Goal: Transaction & Acquisition: Purchase product/service

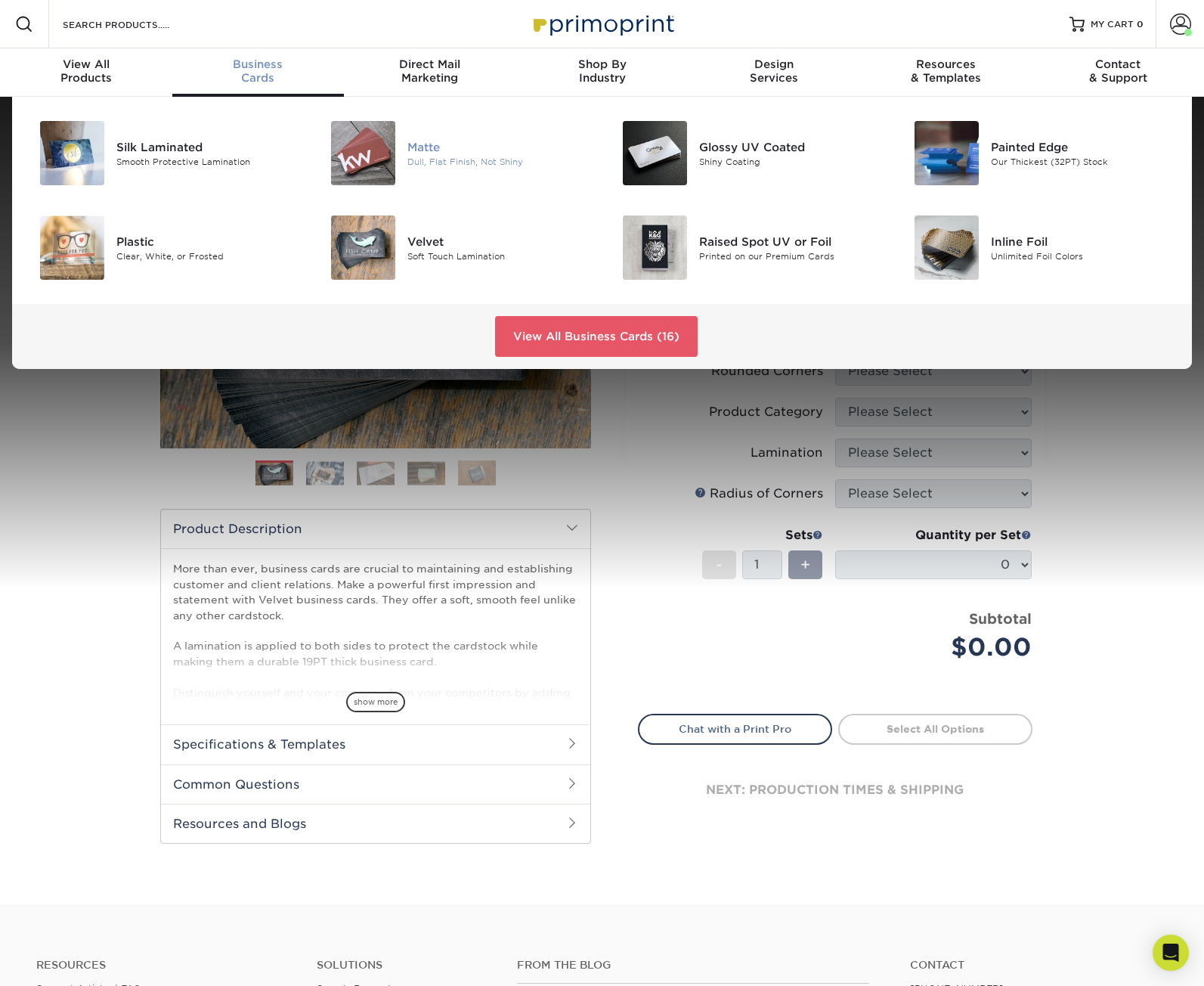
click at [362, 155] on img at bounding box center [363, 154] width 64 height 64
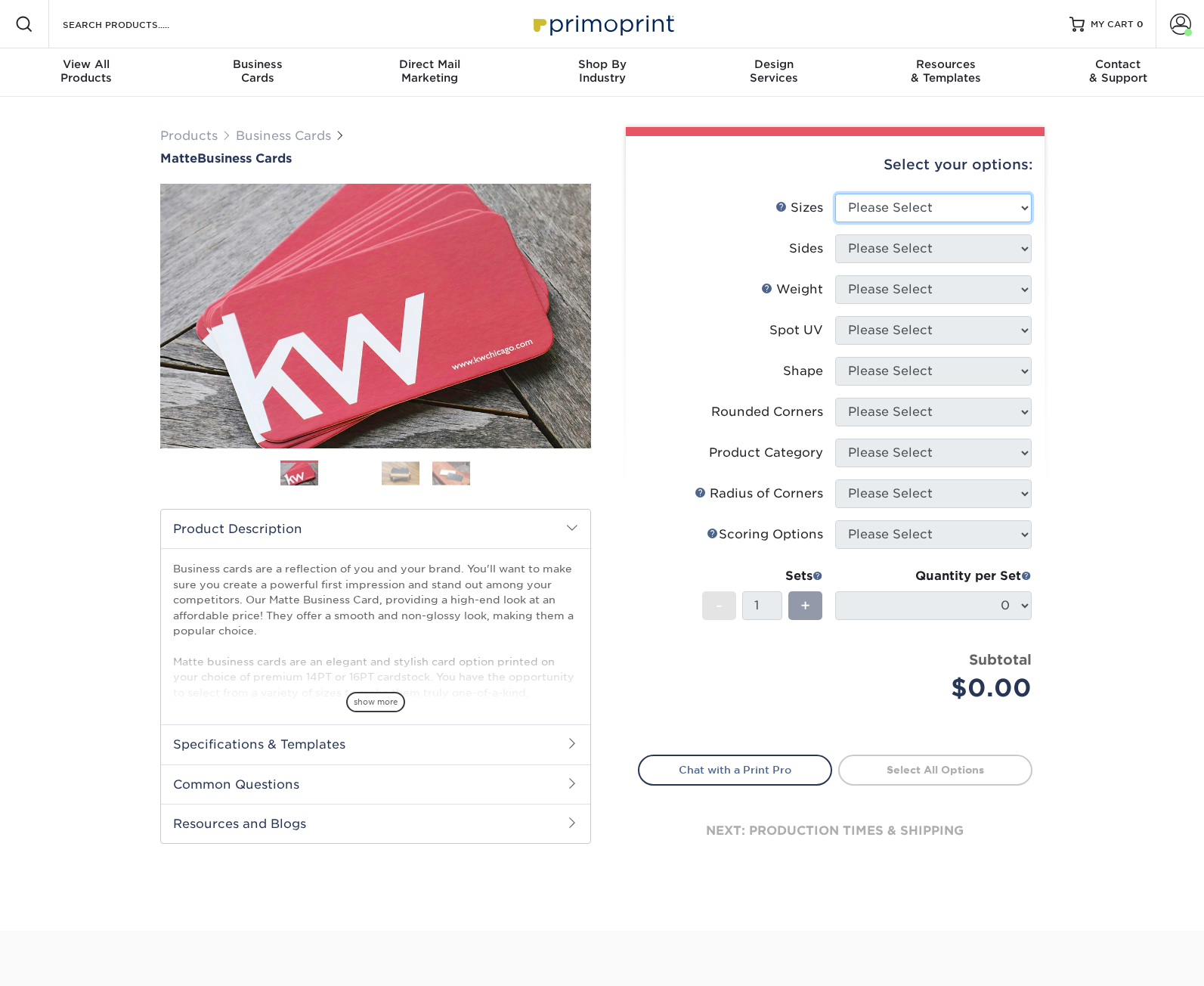
click at [954, 200] on select "Please Select 1.5" x 3.5" - Mini 1.75" x 3.5" - Mini 2" x 2" - Square 2" x 3" -…" at bounding box center [933, 208] width 196 height 28
select select "2.12x3.38"
click at [835, 193] on select "Please Select 1.5" x 3.5" - Mini 1.75" x 3.5" - Mini 2" x 2" - Square 2" x 3" -…" at bounding box center [933, 208] width 196 height 28
click at [992, 246] on select "Please Select Print Both Sides Print Front Only" at bounding box center [933, 248] width 196 height 28
select select "13abbda7-1d64-4f25-8bb2-c179b224825d"
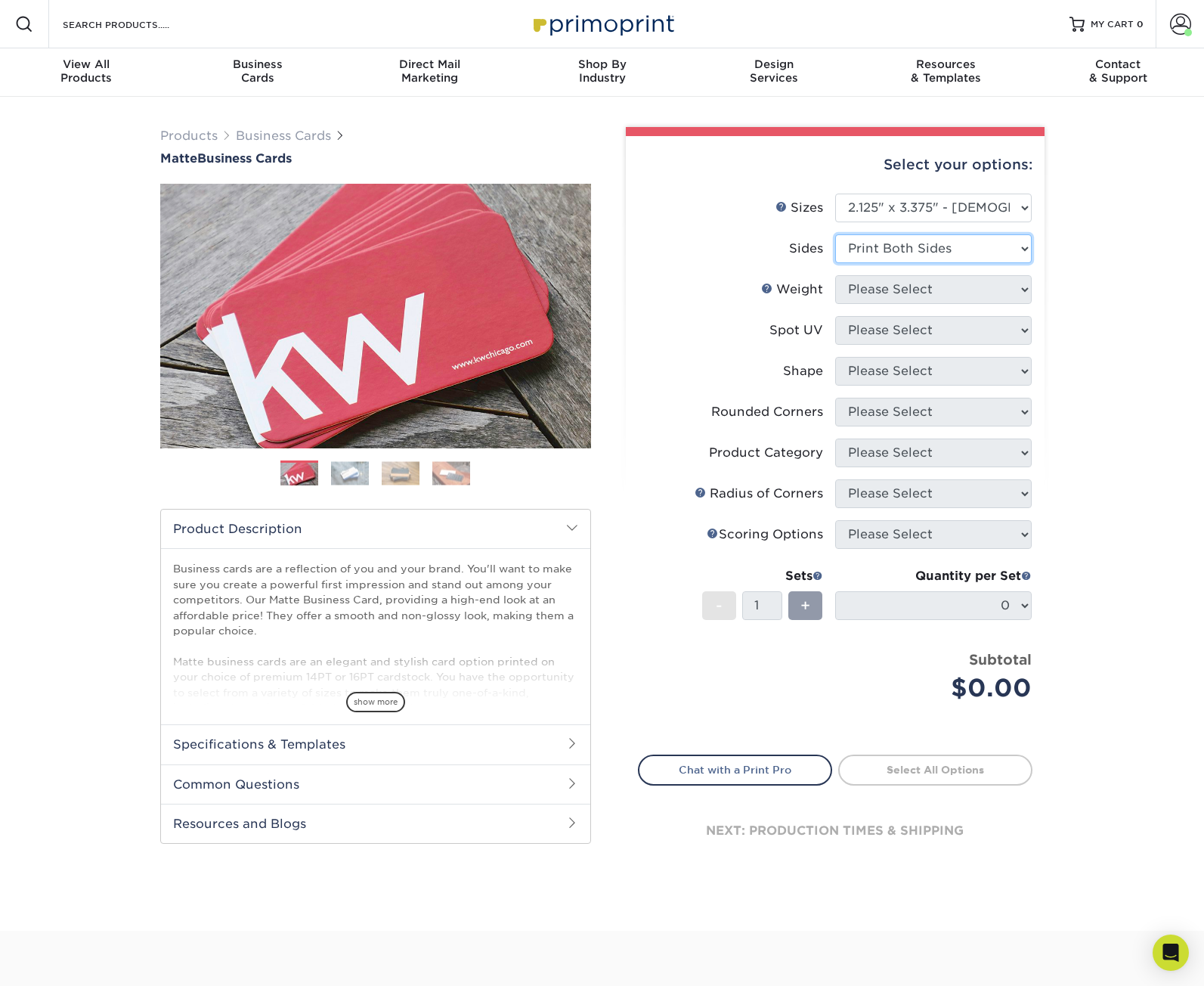
click at [835, 234] on select "Please Select Print Both Sides Print Front Only" at bounding box center [933, 248] width 196 height 28
click at [978, 286] on select "Please Select 16PT 14PT" at bounding box center [933, 289] width 196 height 28
select select "16PT"
click at [835, 275] on select "Please Select 16PT 14PT" at bounding box center [933, 289] width 196 height 28
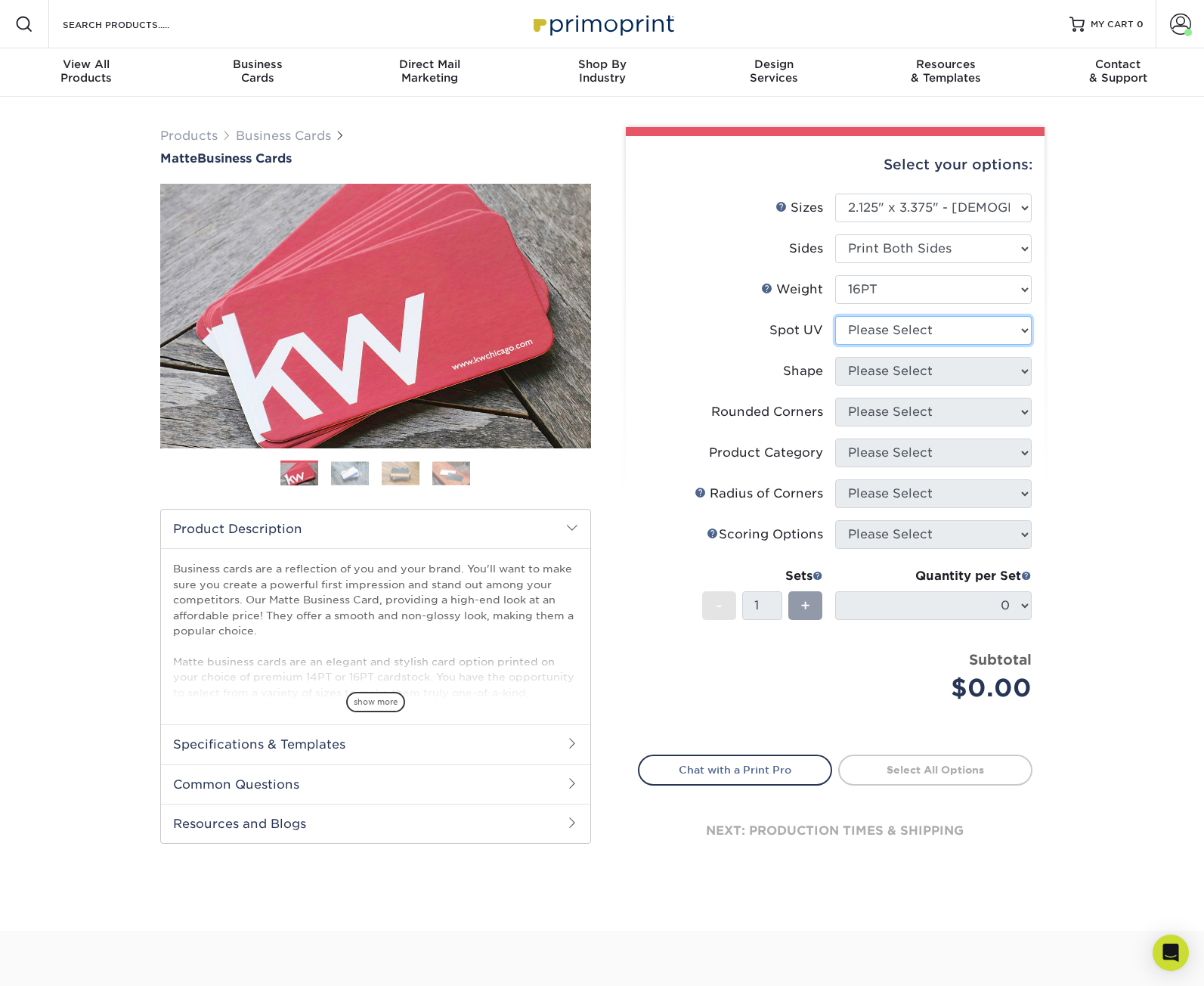
click at [934, 332] on select "Please Select No Spot UV Front and Back (Both Sides) Front Only Back Only" at bounding box center [933, 330] width 196 height 28
select select "3"
click at [835, 316] on select "Please Select No Spot UV Front and Back (Both Sides) Front Only Back Only" at bounding box center [933, 330] width 196 height 28
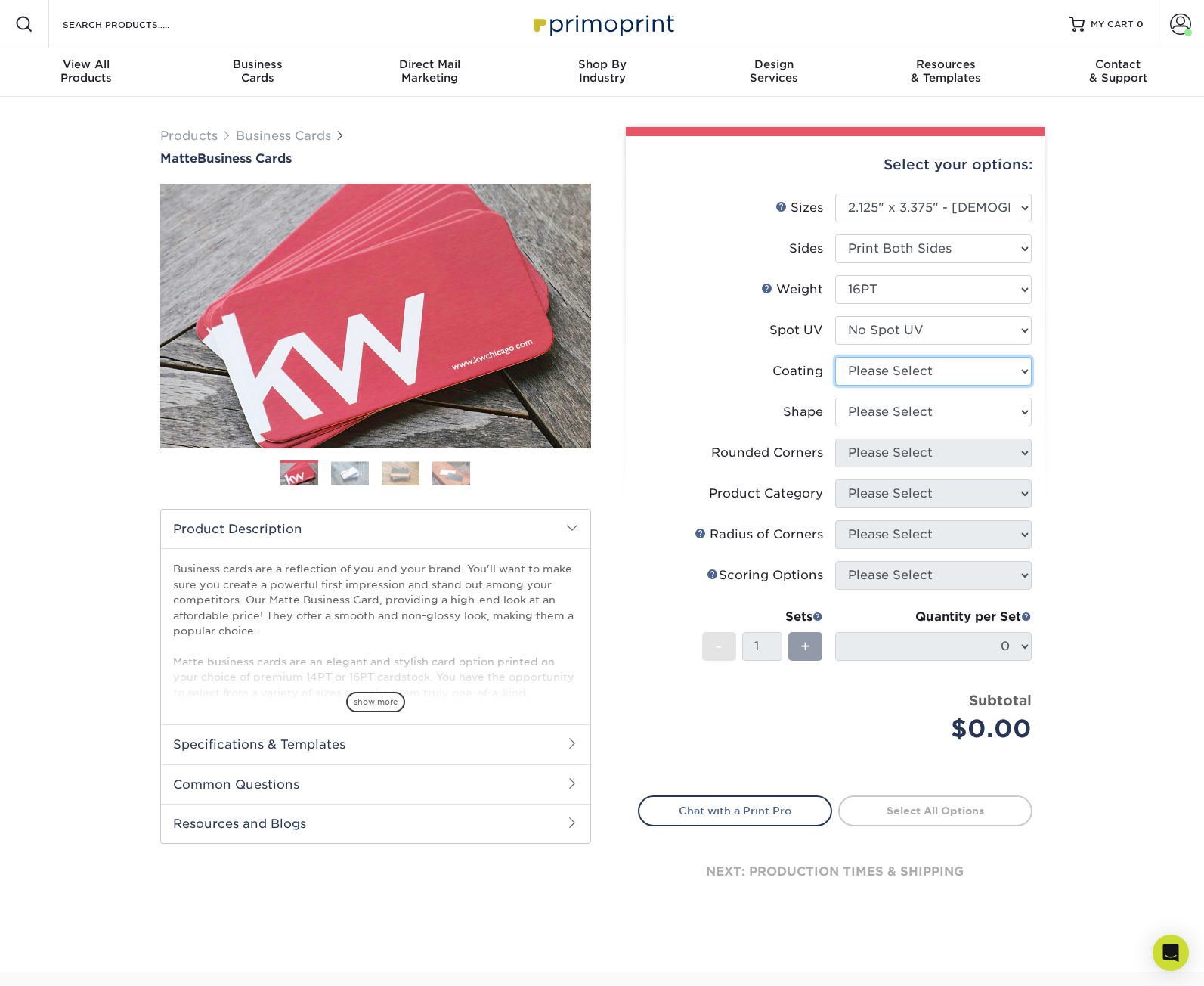
click at [924, 375] on select at bounding box center [933, 371] width 196 height 28
select select "121bb7b5-3b4d-429f-bd8d-bbf80e953313"
click at [835, 356] on select at bounding box center [933, 371] width 196 height 28
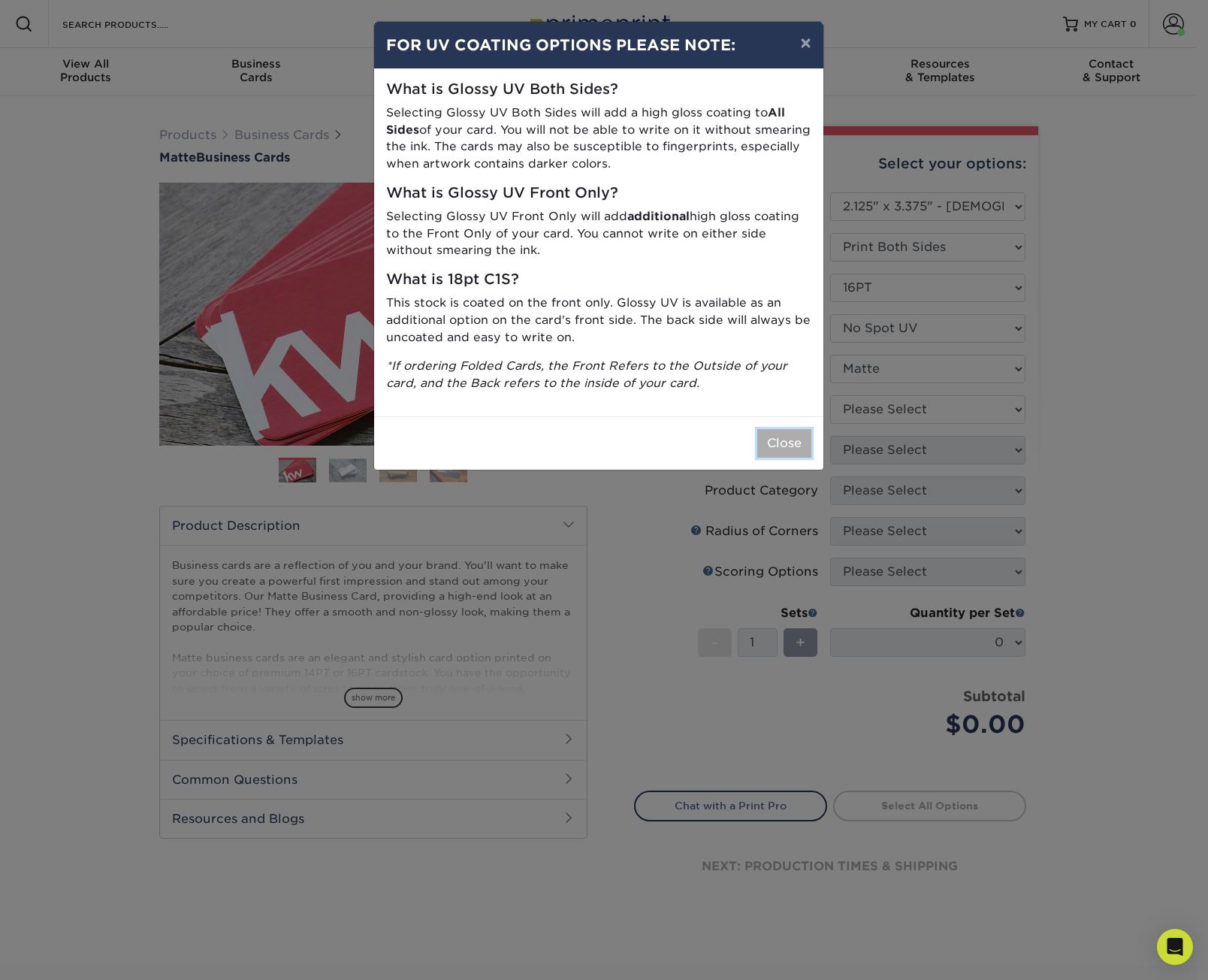
click at [795, 437] on button "Close" at bounding box center [784, 443] width 54 height 28
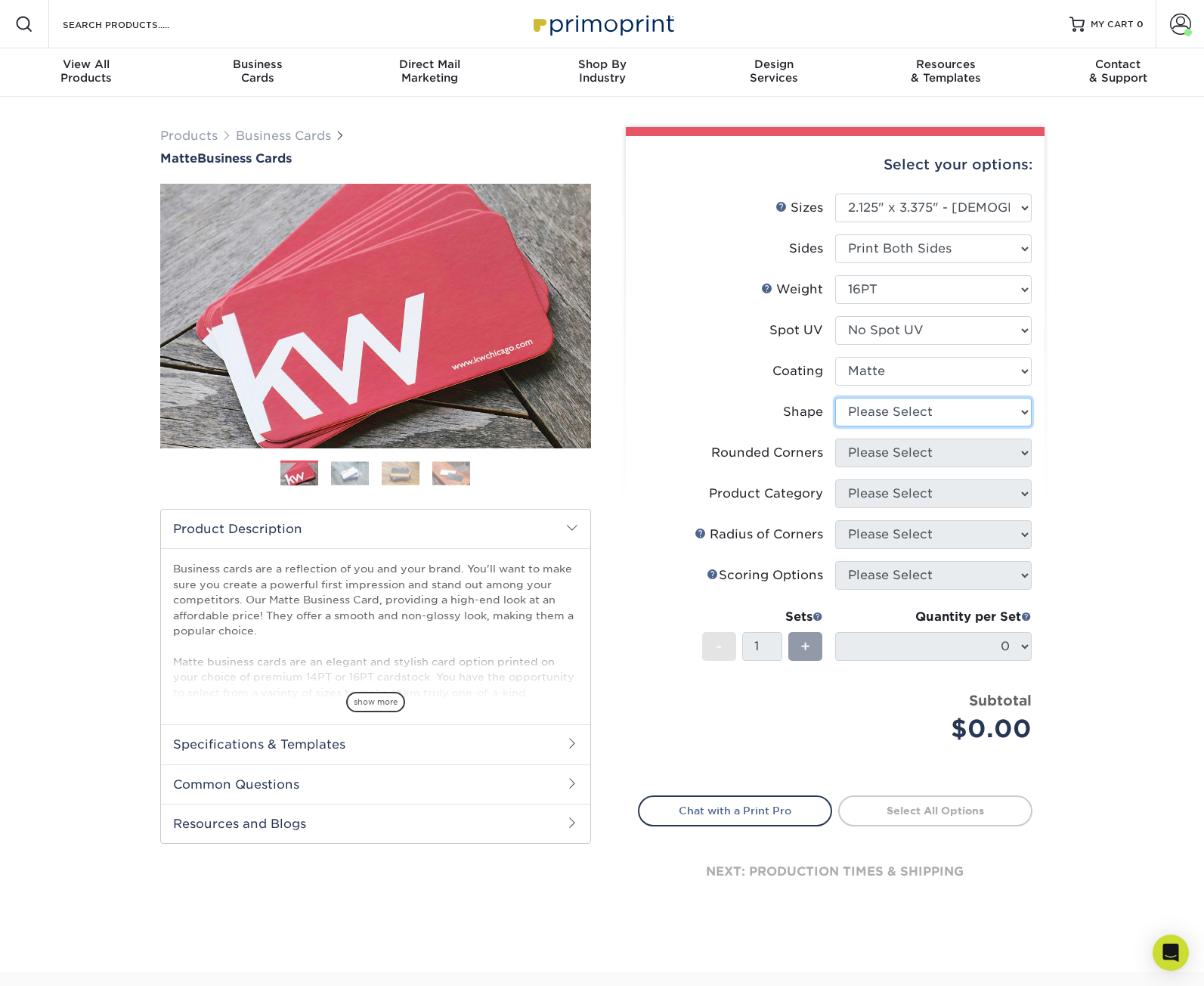
click at [909, 411] on select "Please Select Standard" at bounding box center [933, 411] width 196 height 28
select select "standard"
click at [835, 397] on select "Please Select Standard" at bounding box center [933, 411] width 196 height 28
click at [896, 443] on select "Please Select Yes - Round 2 Corners Yes - Round 4 Corners No" at bounding box center [933, 453] width 196 height 28
select select "0"
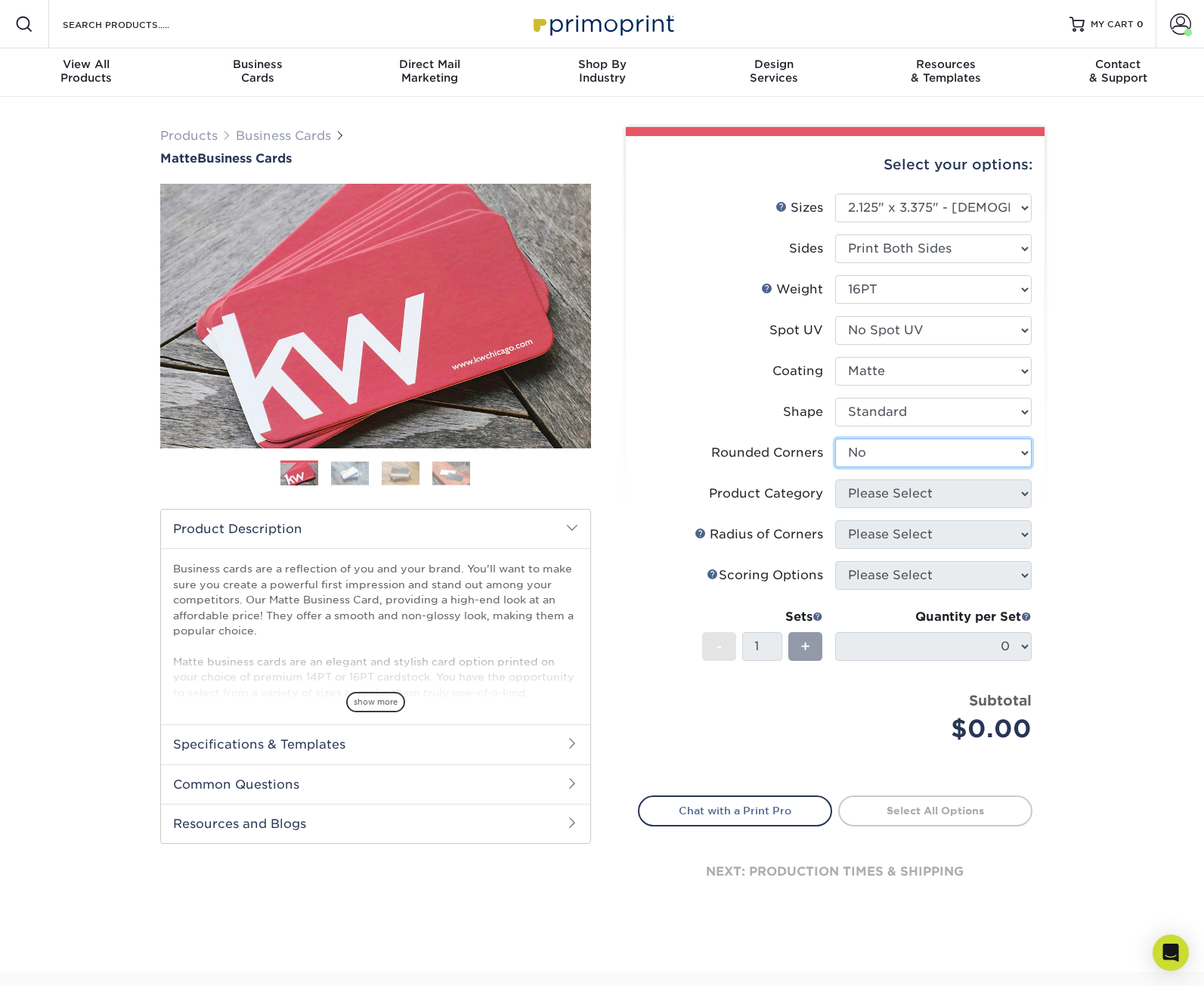
click at [835, 439] on select "Please Select Yes - Round 2 Corners Yes - Round 4 Corners No" at bounding box center [933, 453] width 196 height 28
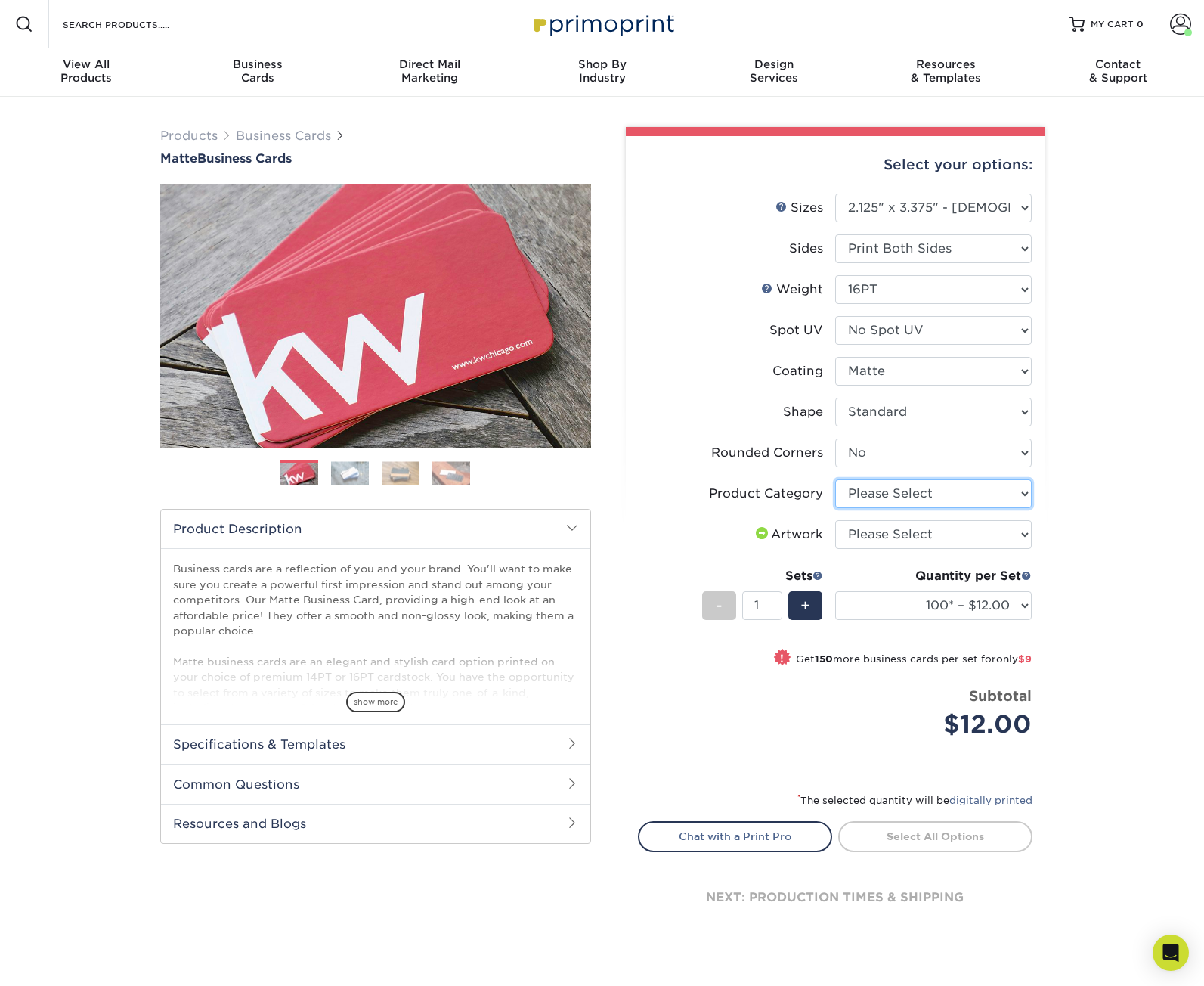
click at [1020, 495] on select "Please Select Business Cards" at bounding box center [933, 494] width 196 height 28
select select "3b5148f1-0588-4f88-a218-97bcfdce65c1"
click at [835, 480] on select "Please Select Business Cards" at bounding box center [933, 494] width 196 height 28
click at [1010, 534] on select "Please Select I will upload files I need a design - $100" at bounding box center [933, 535] width 196 height 28
select select "upload"
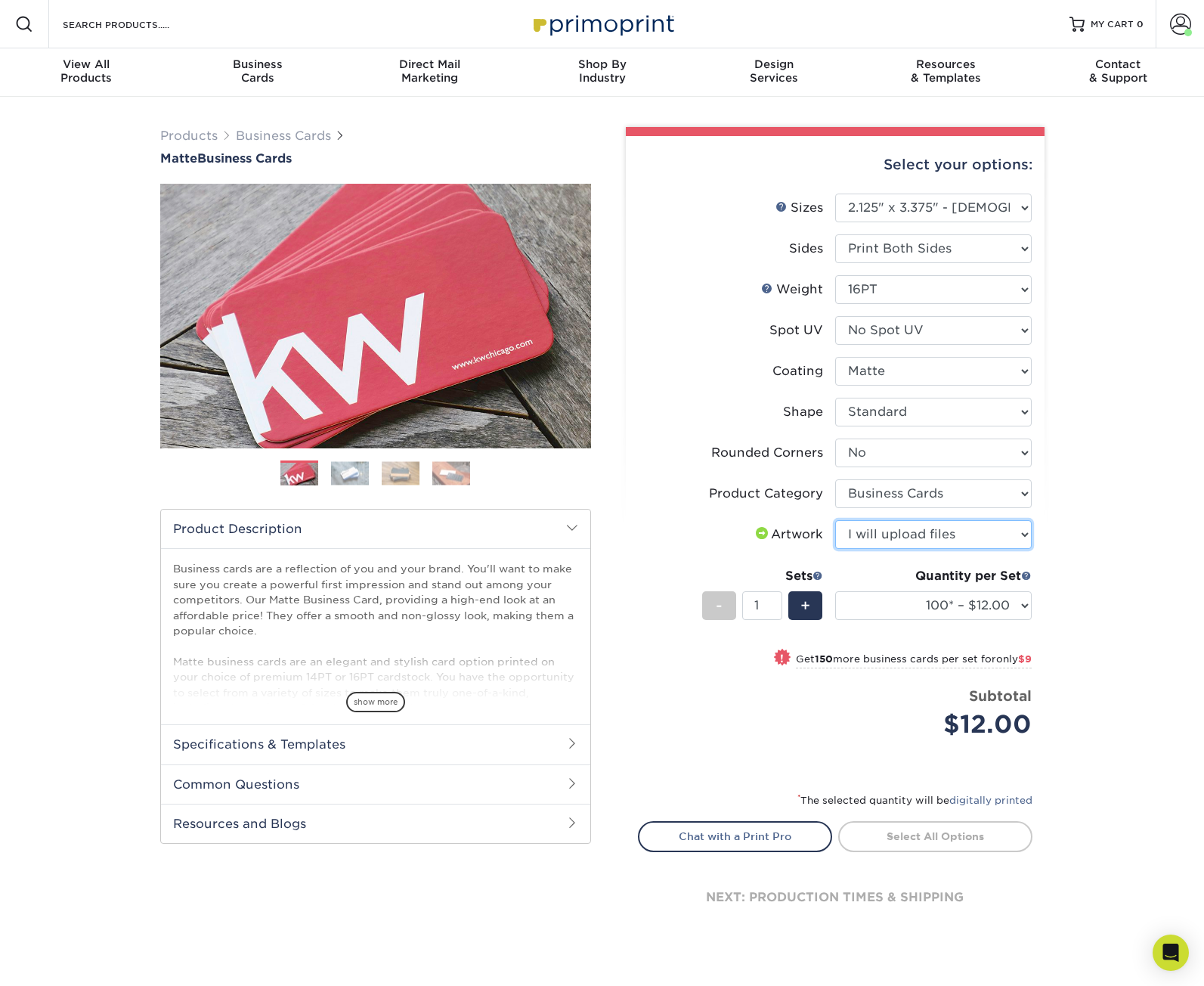
click at [835, 520] on select "Please Select I will upload files I need a design - $100" at bounding box center [933, 535] width 196 height 28
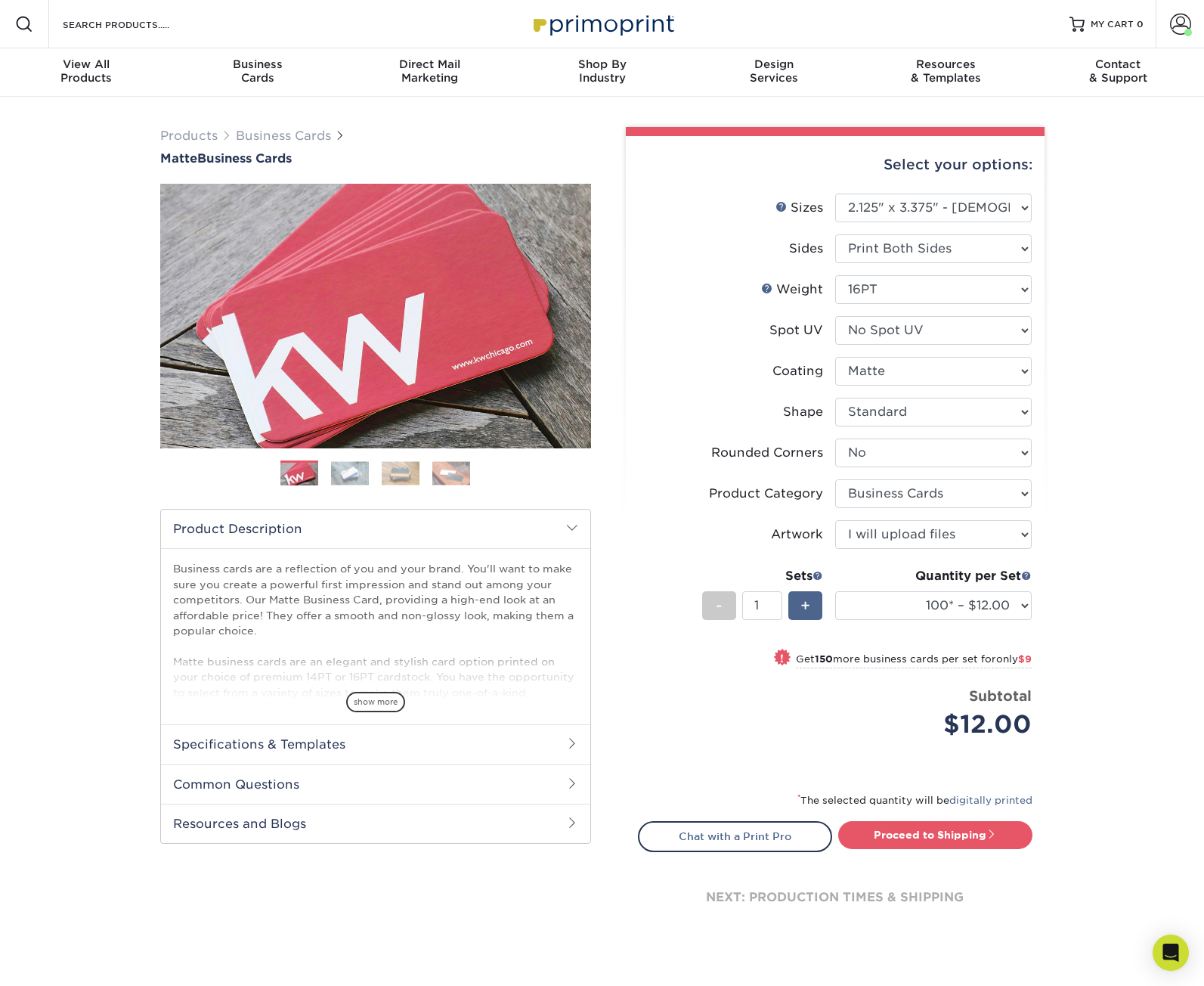
click at [809, 614] on span "+" at bounding box center [806, 606] width 9 height 23
type input "2"
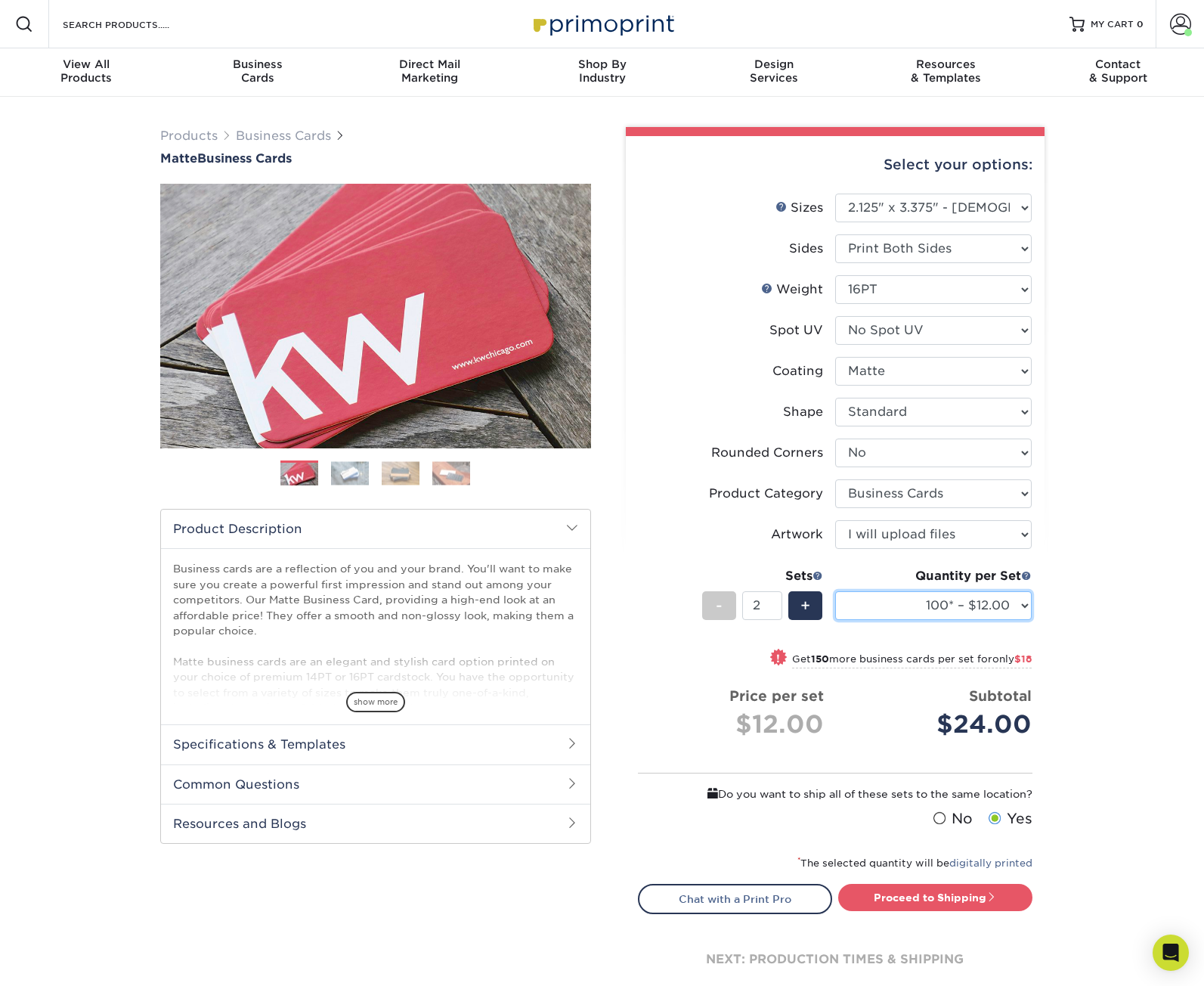
click at [1006, 614] on select "100* – $12.00 250* – $21.00 500 – $42.00 1000 – $60.00 2500 – $129.00 5000 – $1…" at bounding box center [933, 606] width 196 height 28
select select "500 – $42.00"
click at [835, 592] on select "100* – $12.00 250* – $21.00 500 – $42.00 1000 – $60.00 2500 – $129.00 5000 – $1…" at bounding box center [933, 606] width 196 height 28
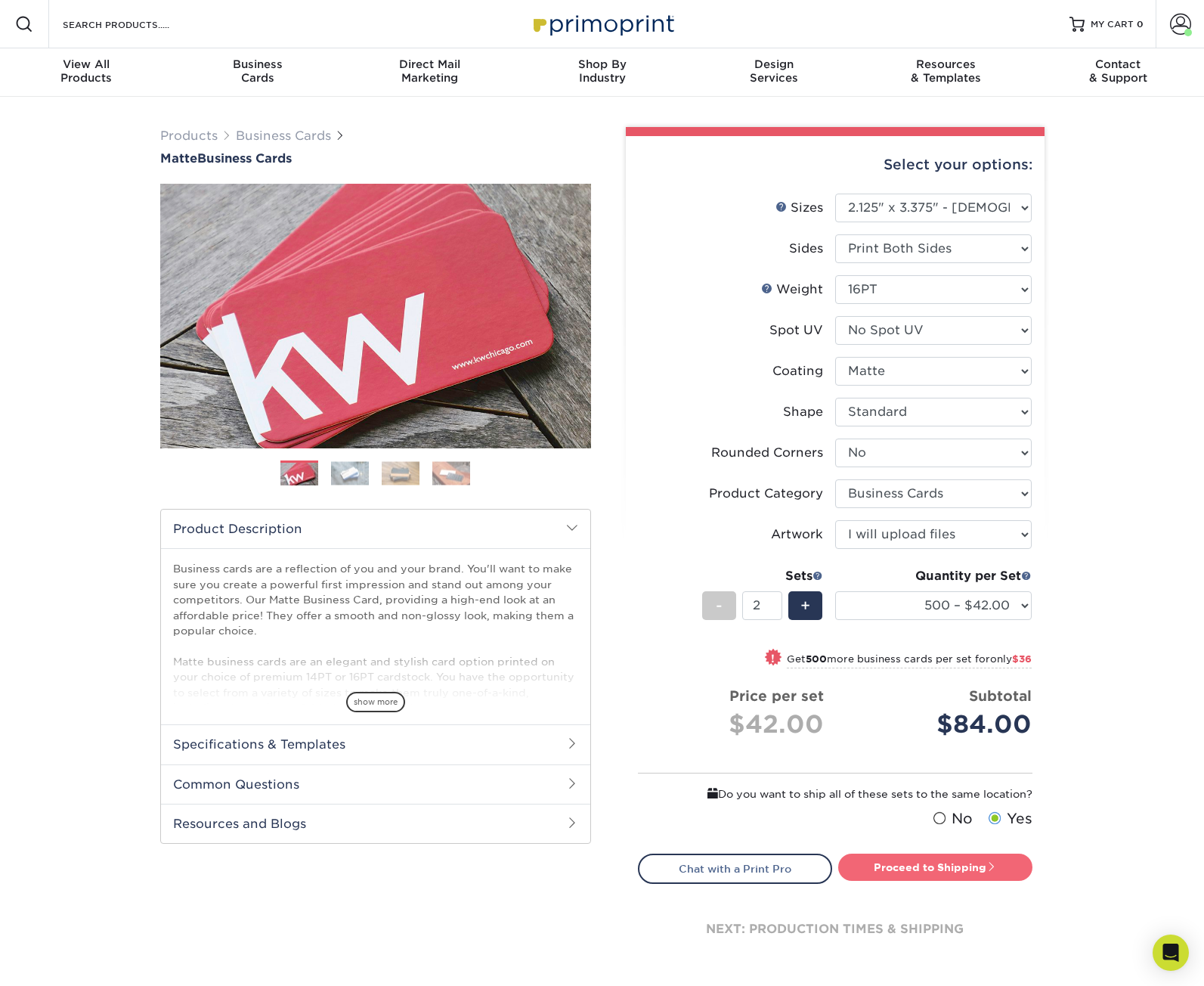
click at [901, 863] on link "Proceed to Shipping" at bounding box center [935, 867] width 194 height 27
type input "Set 1"
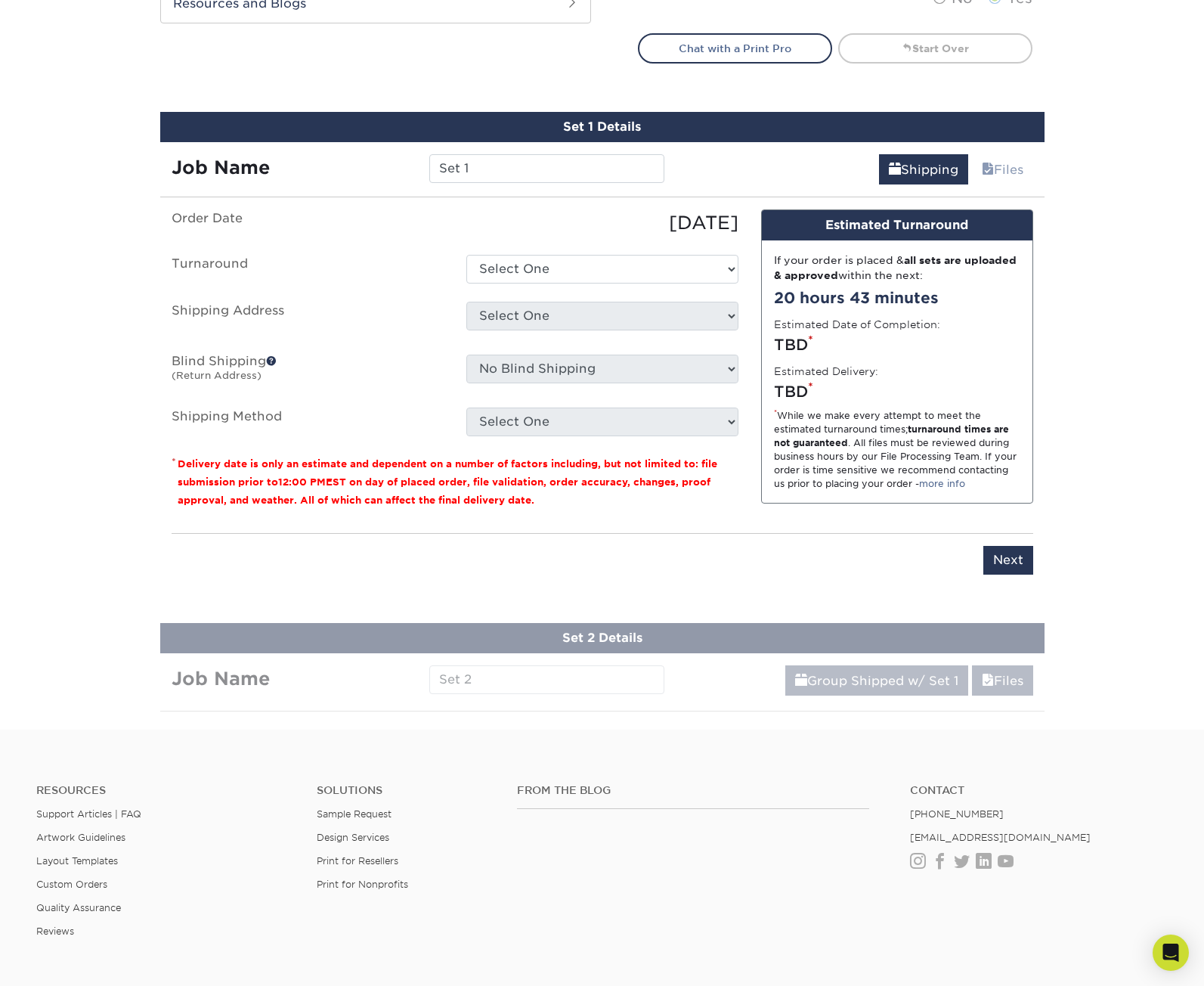
scroll to position [894, 0]
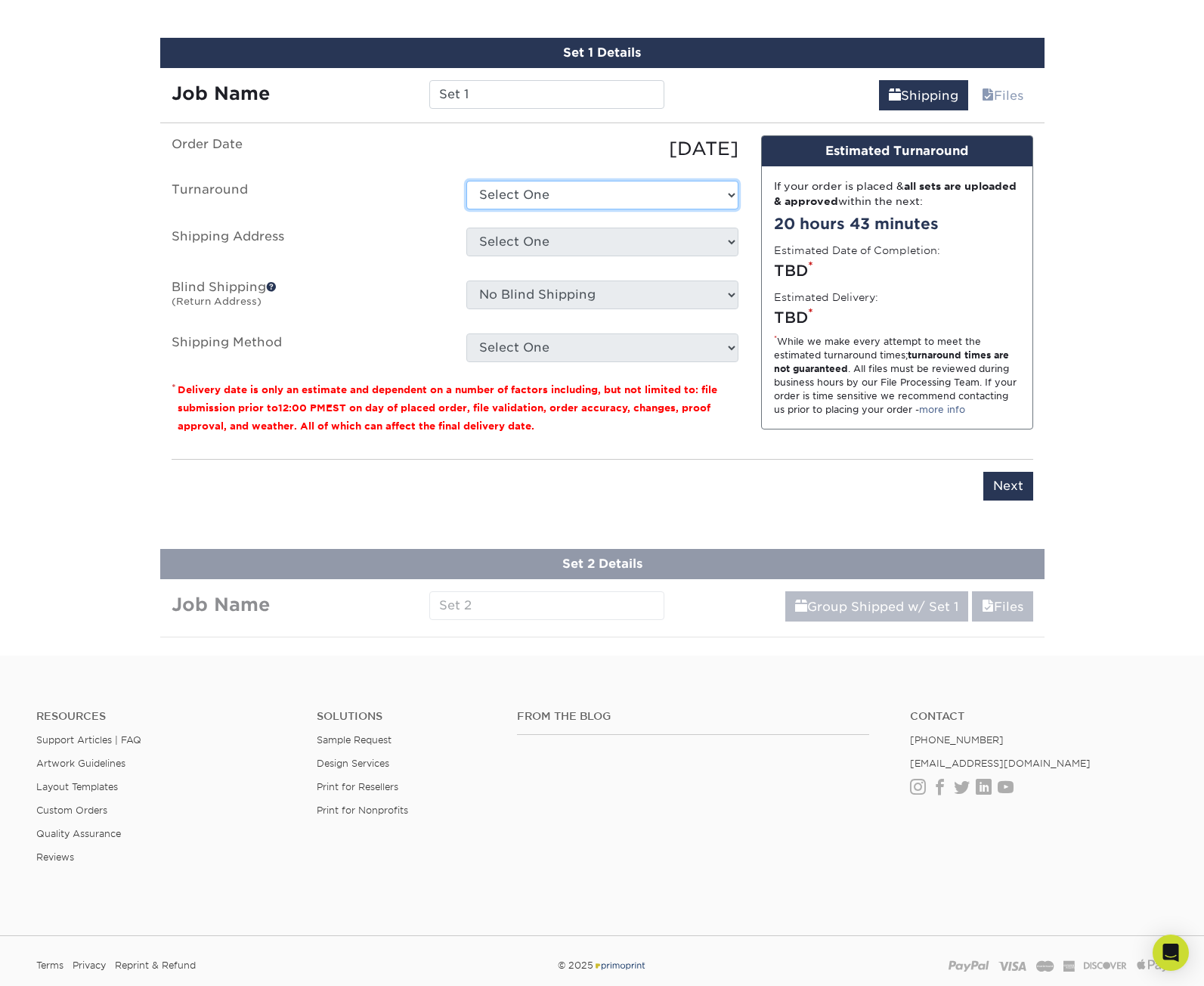
click at [677, 202] on select "Select One 2-4 Business Days 2 Day Next Business Day" at bounding box center [602, 195] width 272 height 28
select select "249540ed-598a-4fb3-90e2-8bbcffebaf13"
click at [466, 181] on select "Select One 2-4 Business Days 2 Day Next Business Day" at bounding box center [602, 195] width 272 height 28
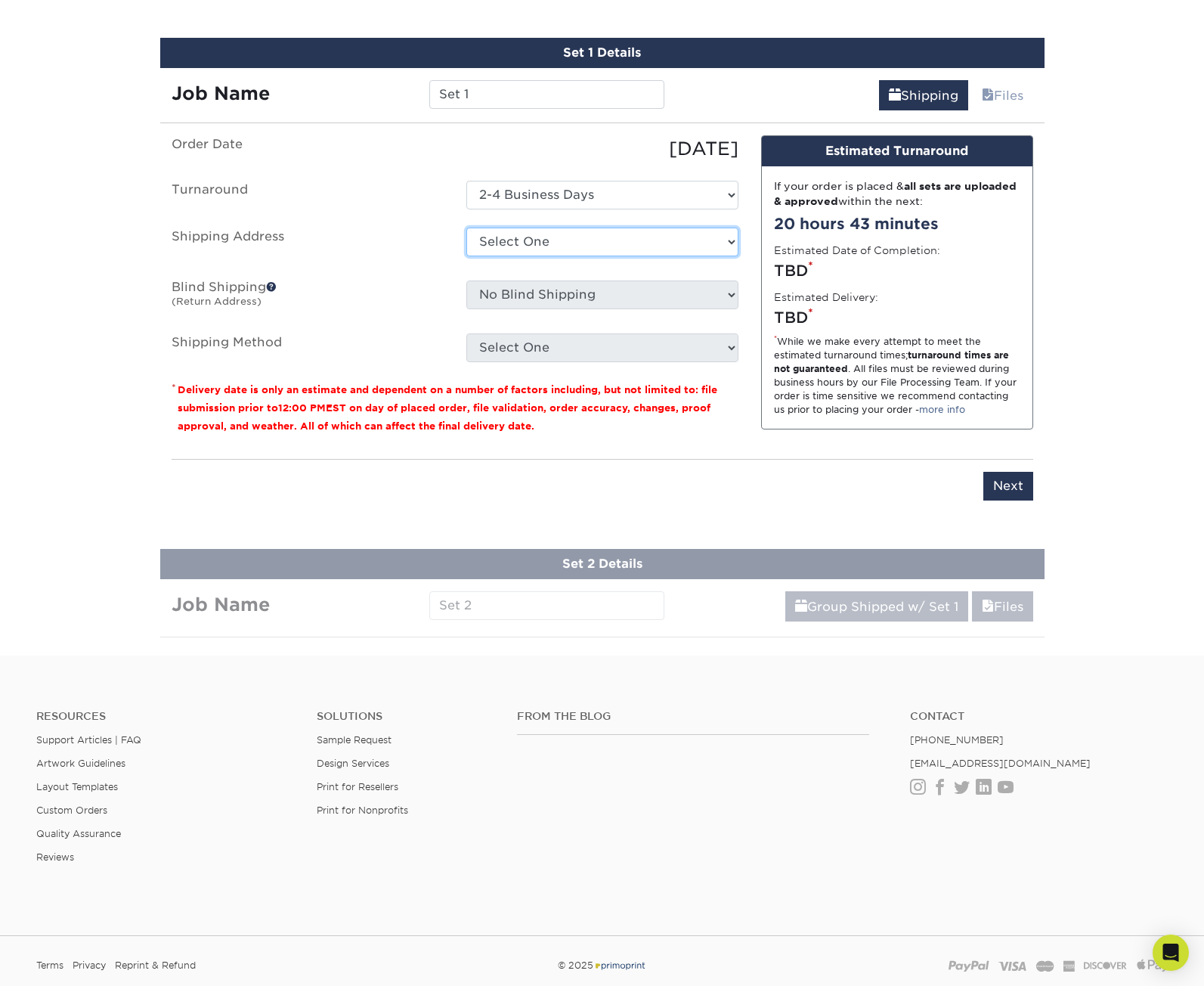
click at [622, 243] on select "Select One Anthony Beal for Mike Rugg Interpower Induction + Add New Address" at bounding box center [602, 242] width 272 height 28
select select "284777"
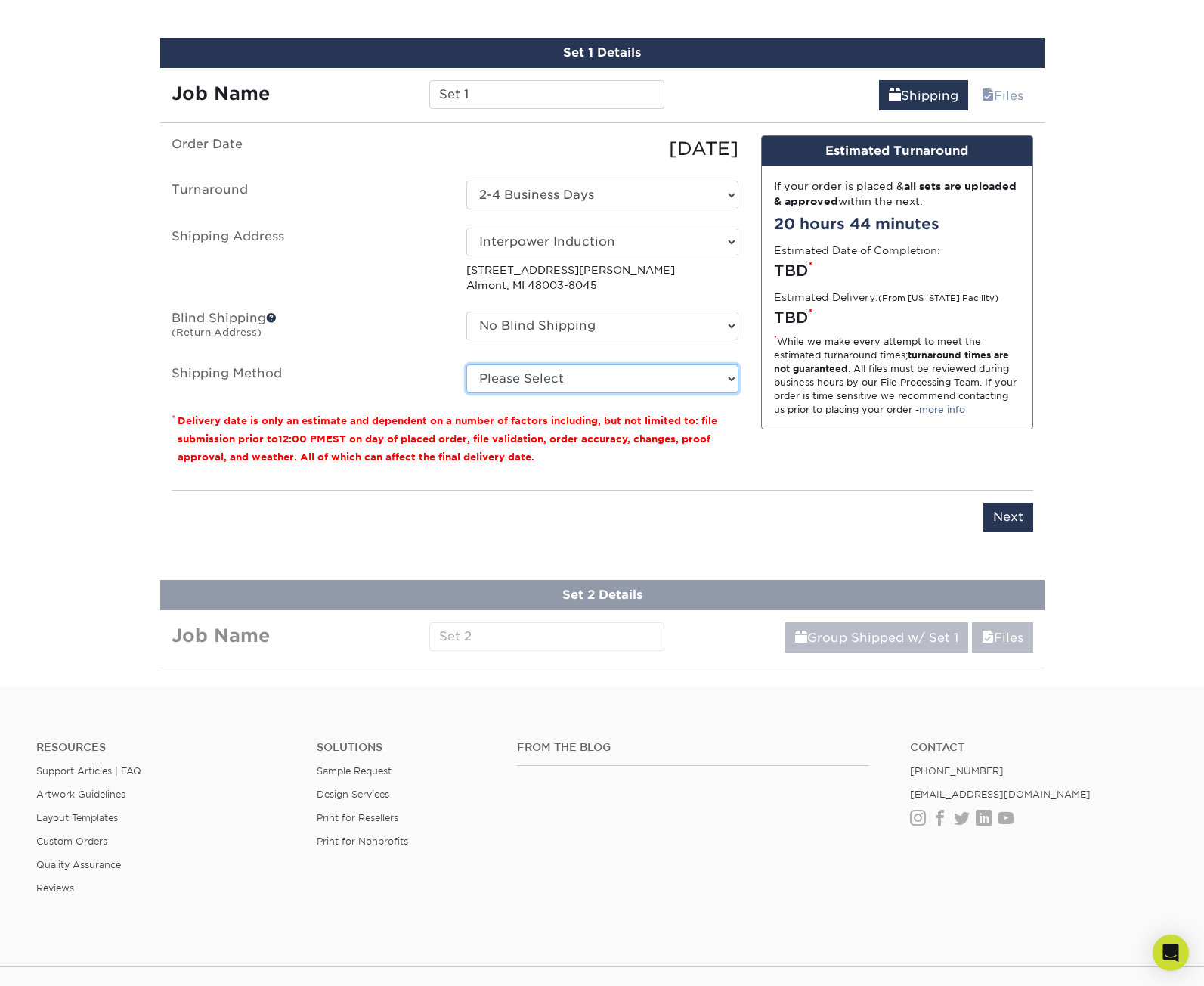
click at [719, 368] on select "Please Select Ground Shipping (+$17.92) 3 Day Shipping Service (+$18.69) 2 Day …" at bounding box center [602, 378] width 272 height 28
select select "03"
click at [466, 364] on select "Please Select Ground Shipping (+$17.92) 3 Day Shipping Service (+$18.69) 2 Day …" at bounding box center [602, 378] width 272 height 28
click at [992, 517] on input "Next" at bounding box center [1009, 517] width 50 height 28
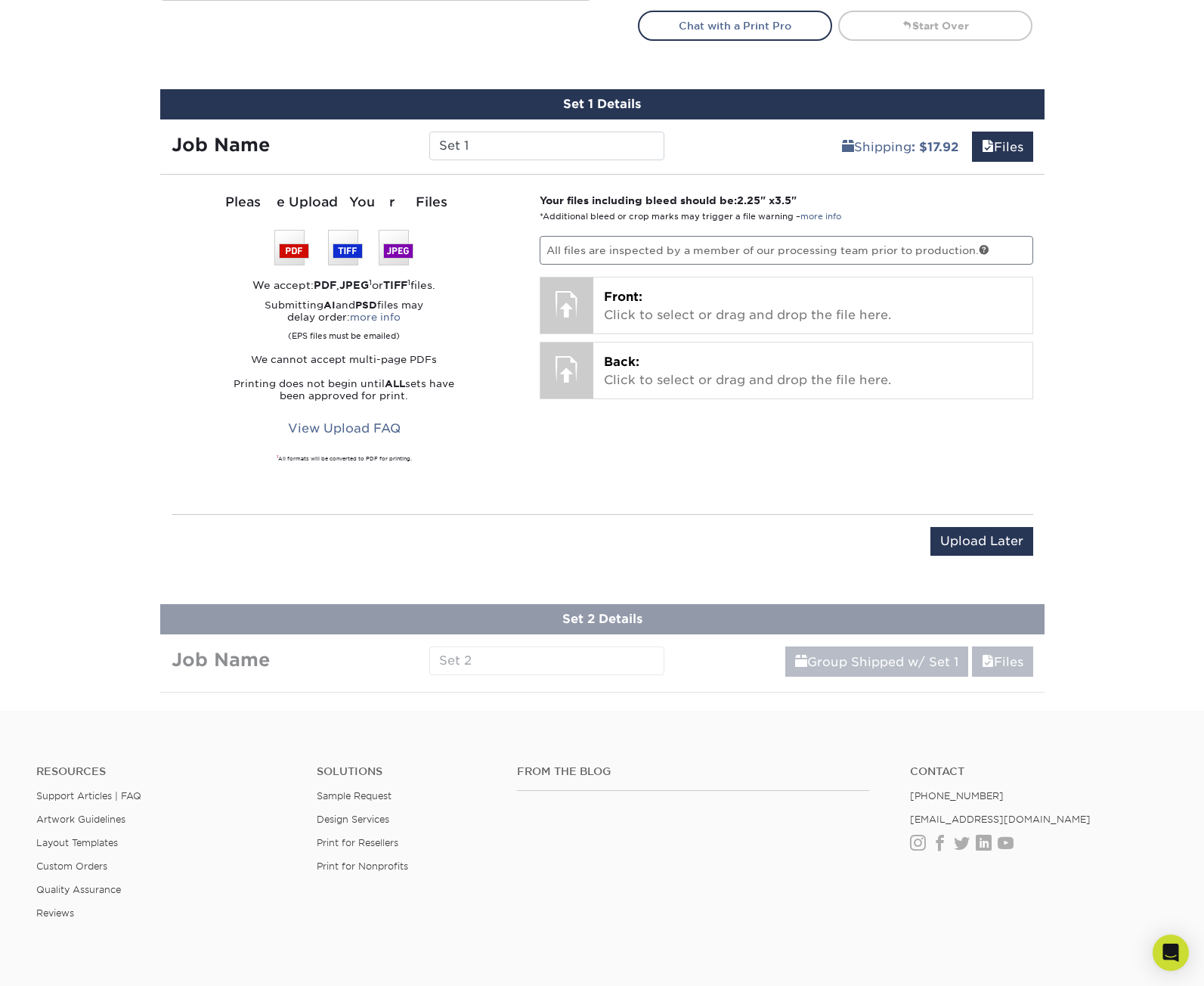
scroll to position [819, 0]
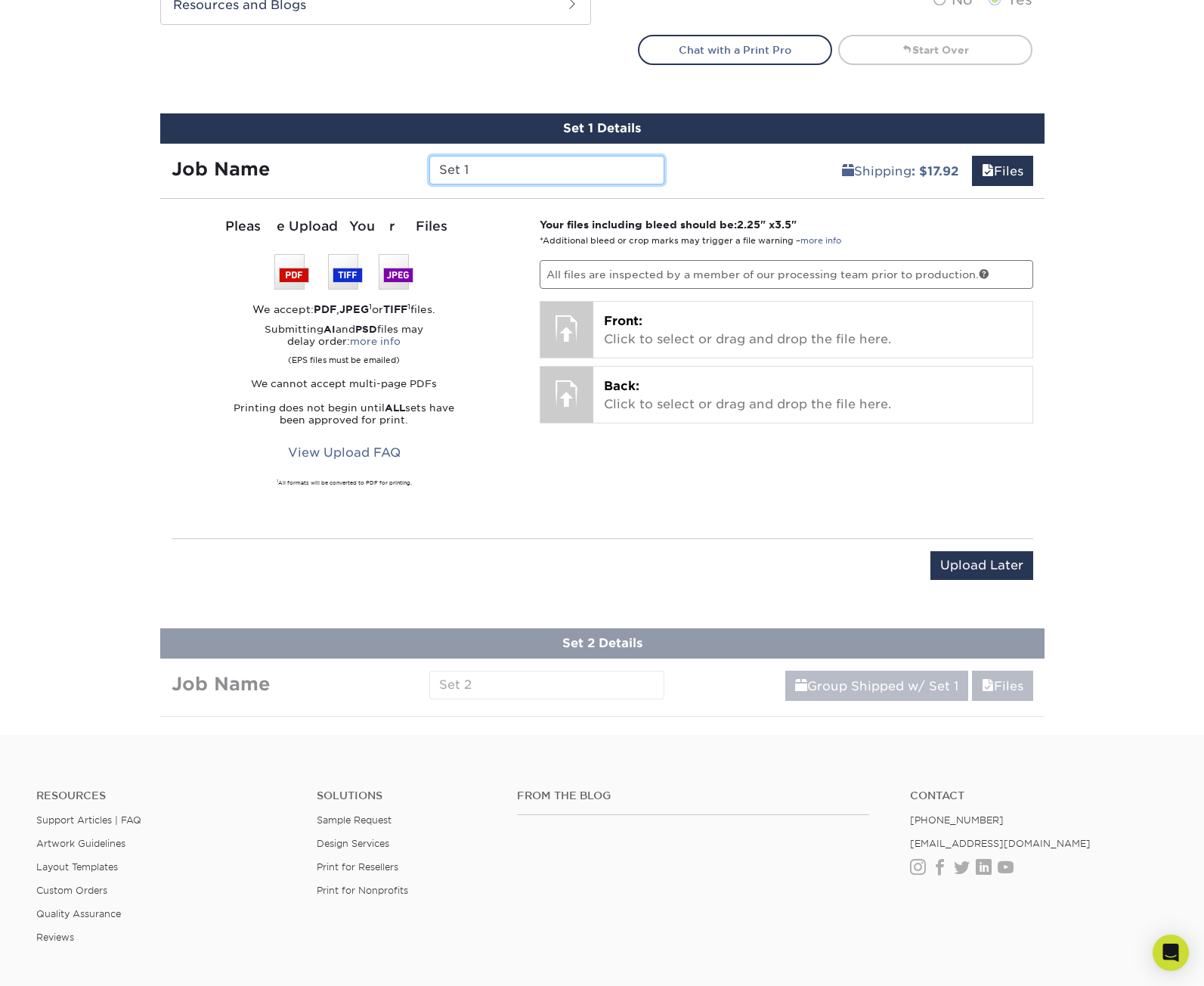
drag, startPoint x: 483, startPoint y: 172, endPoint x: 363, endPoint y: 171, distance: 120.0
click at [363, 171] on div "Job Name Set 1" at bounding box center [418, 170] width 517 height 28
type input "Kevin Knot"
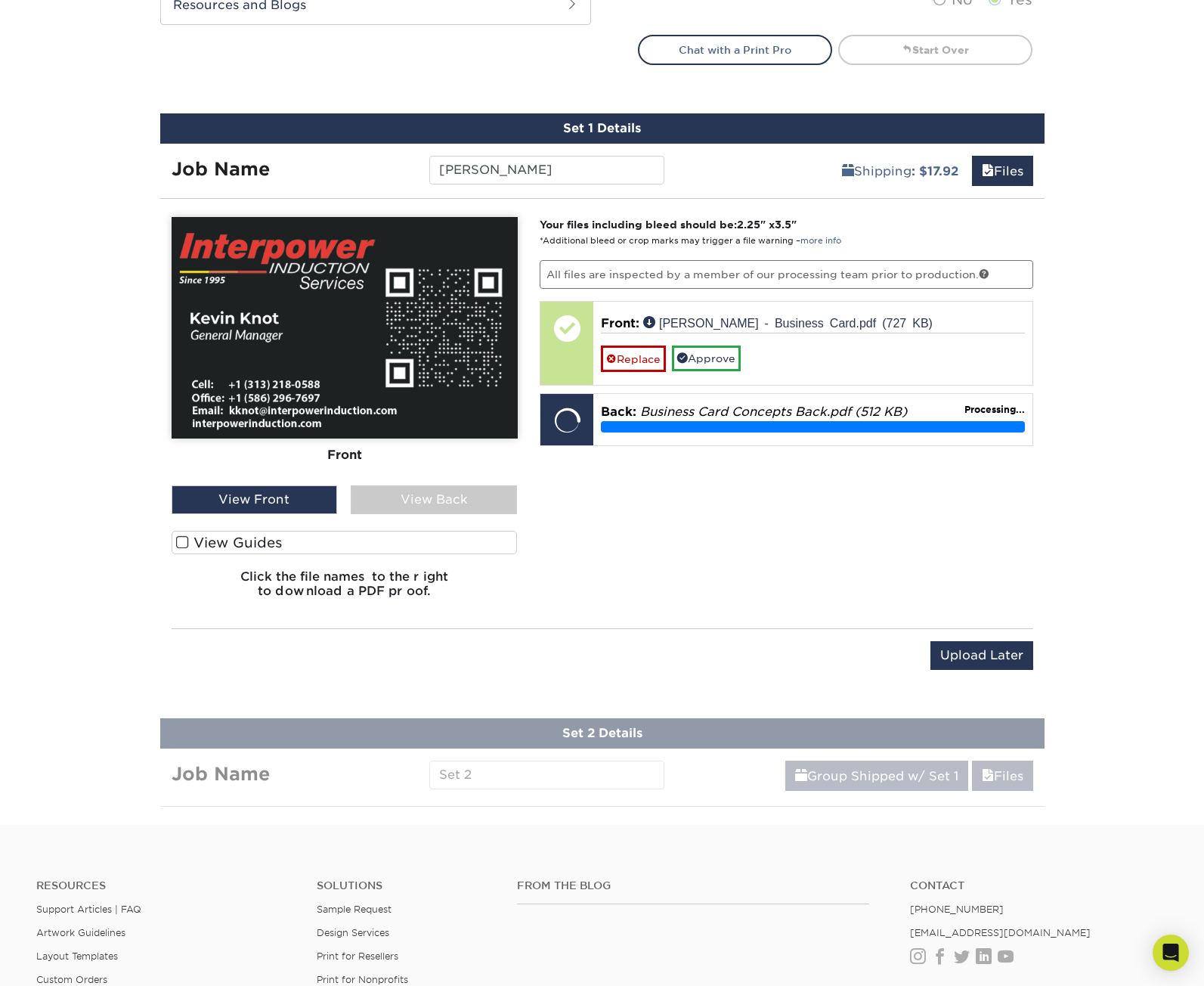
click at [181, 539] on span at bounding box center [183, 542] width 13 height 14
click at [0, 0] on input "View Guides" at bounding box center [0, 0] width 0 height 0
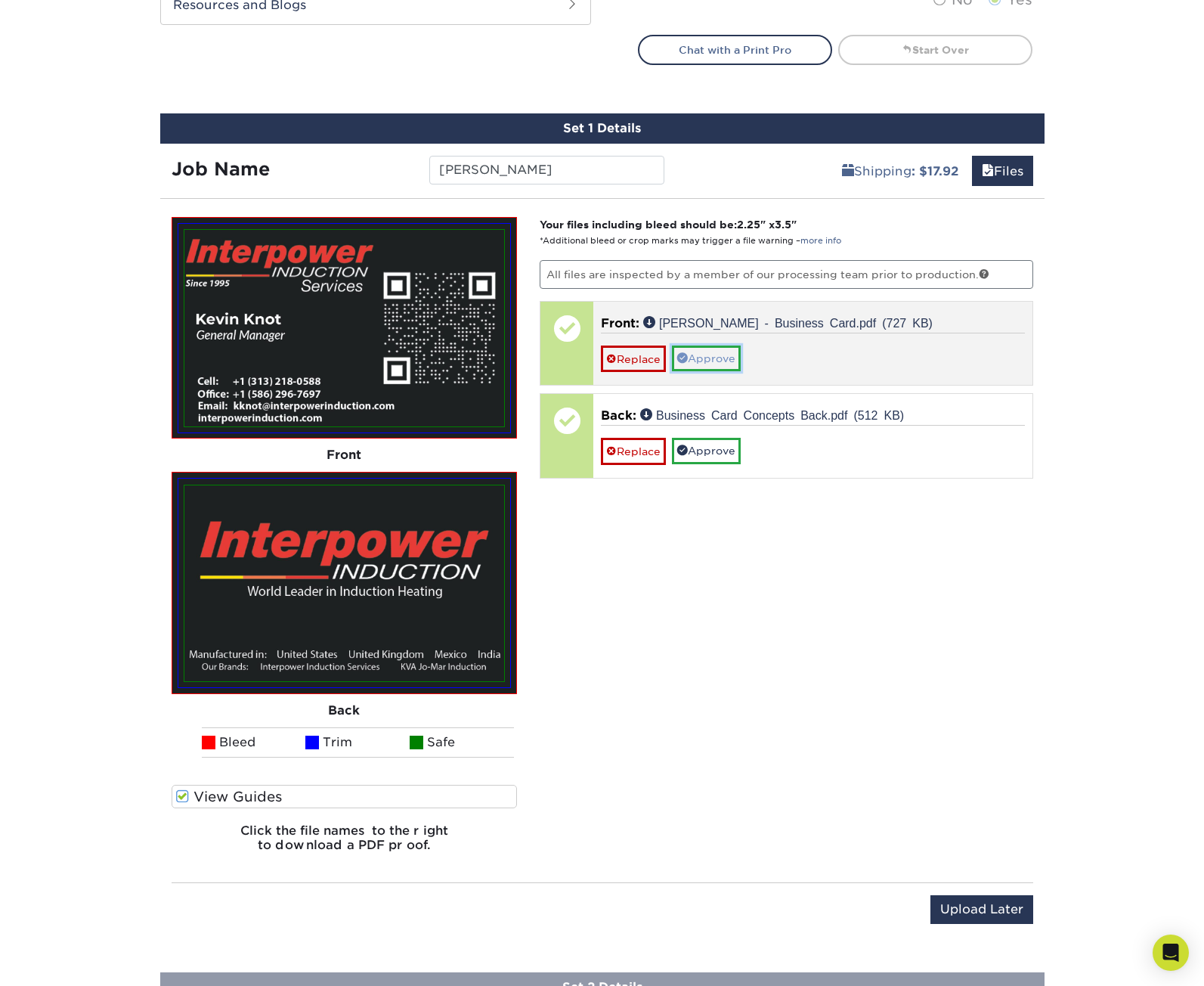
click at [721, 359] on link "Approve" at bounding box center [706, 357] width 69 height 26
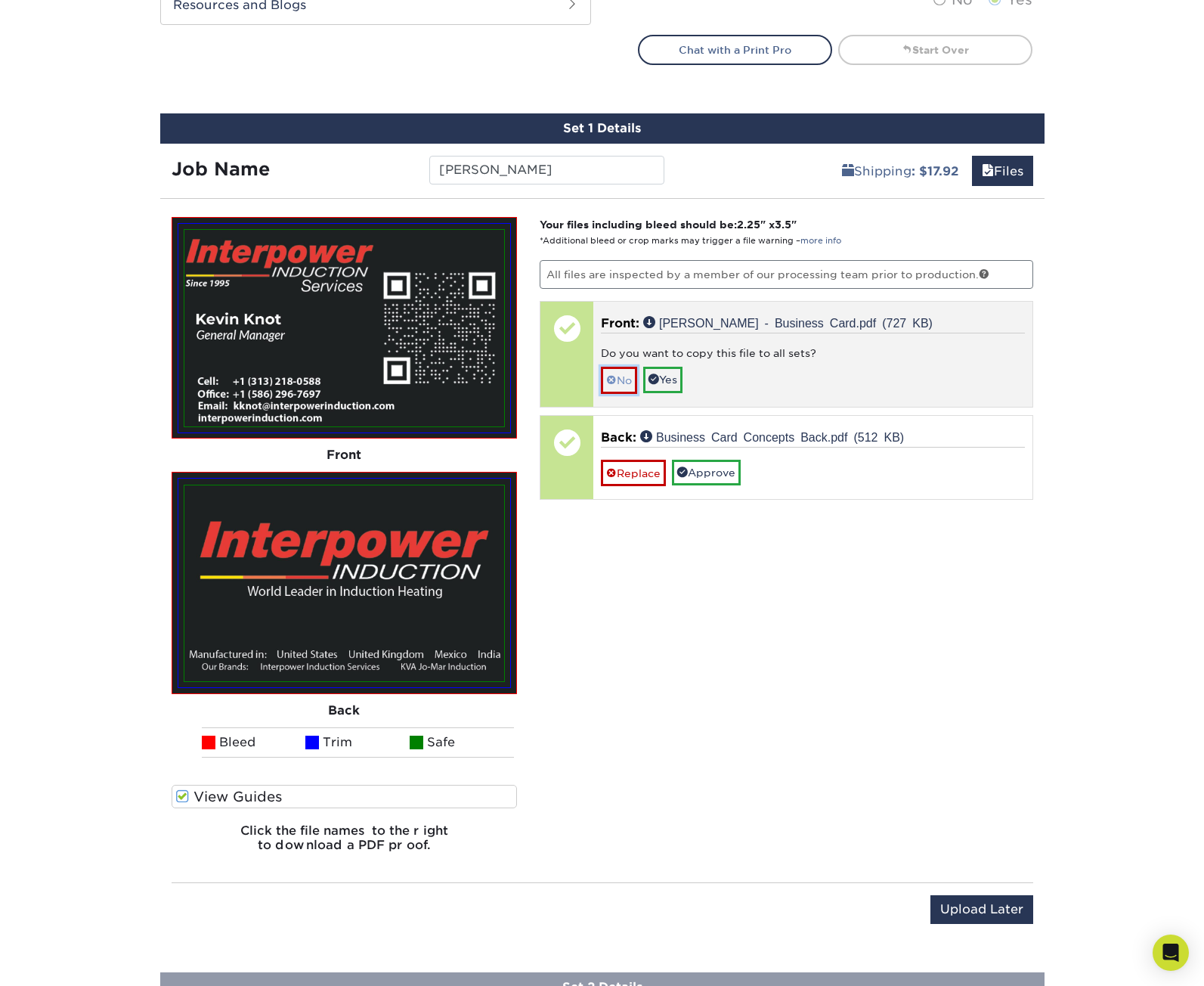
click at [622, 379] on link "No" at bounding box center [619, 380] width 36 height 27
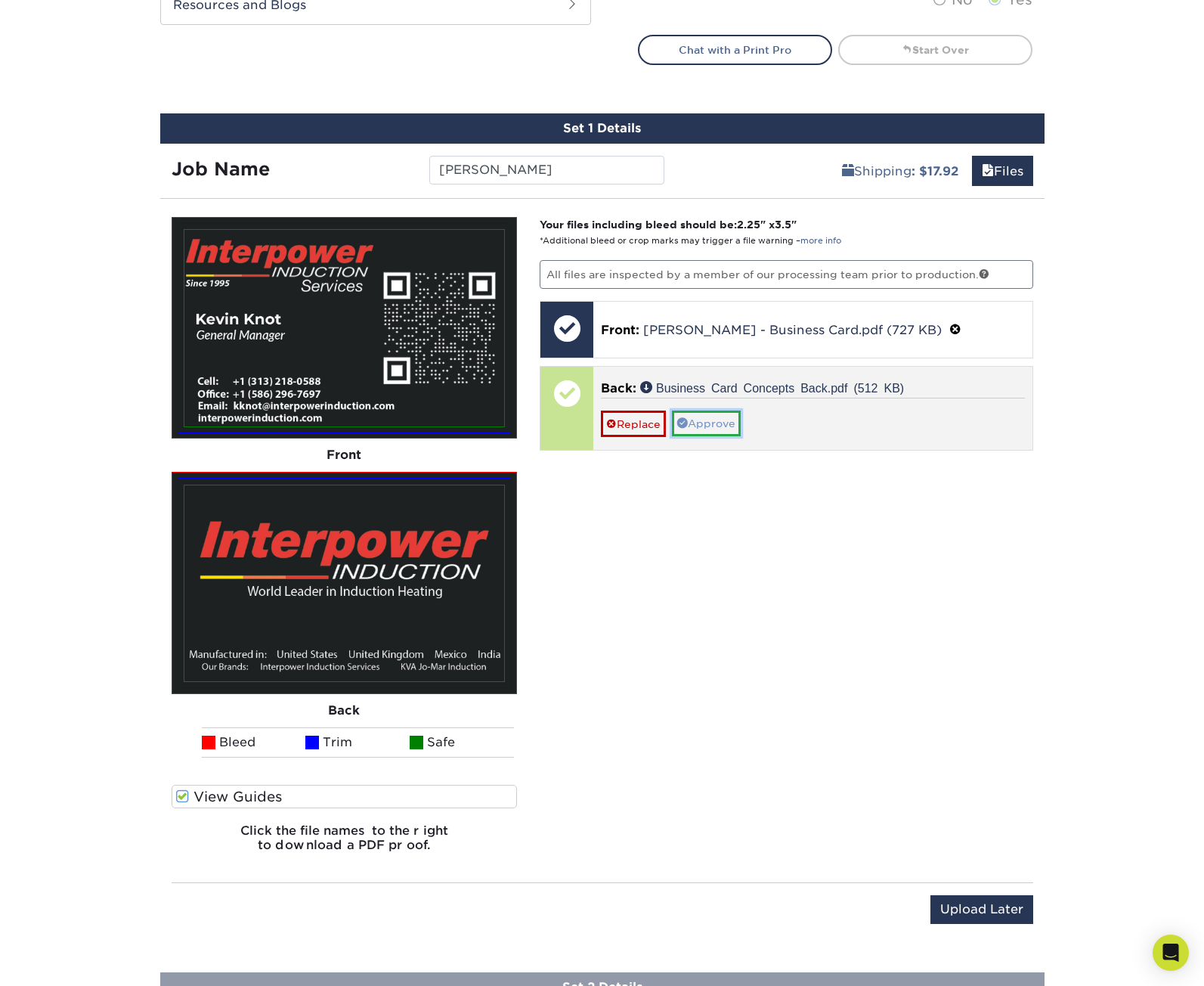
click at [712, 416] on link "Approve" at bounding box center [706, 423] width 69 height 26
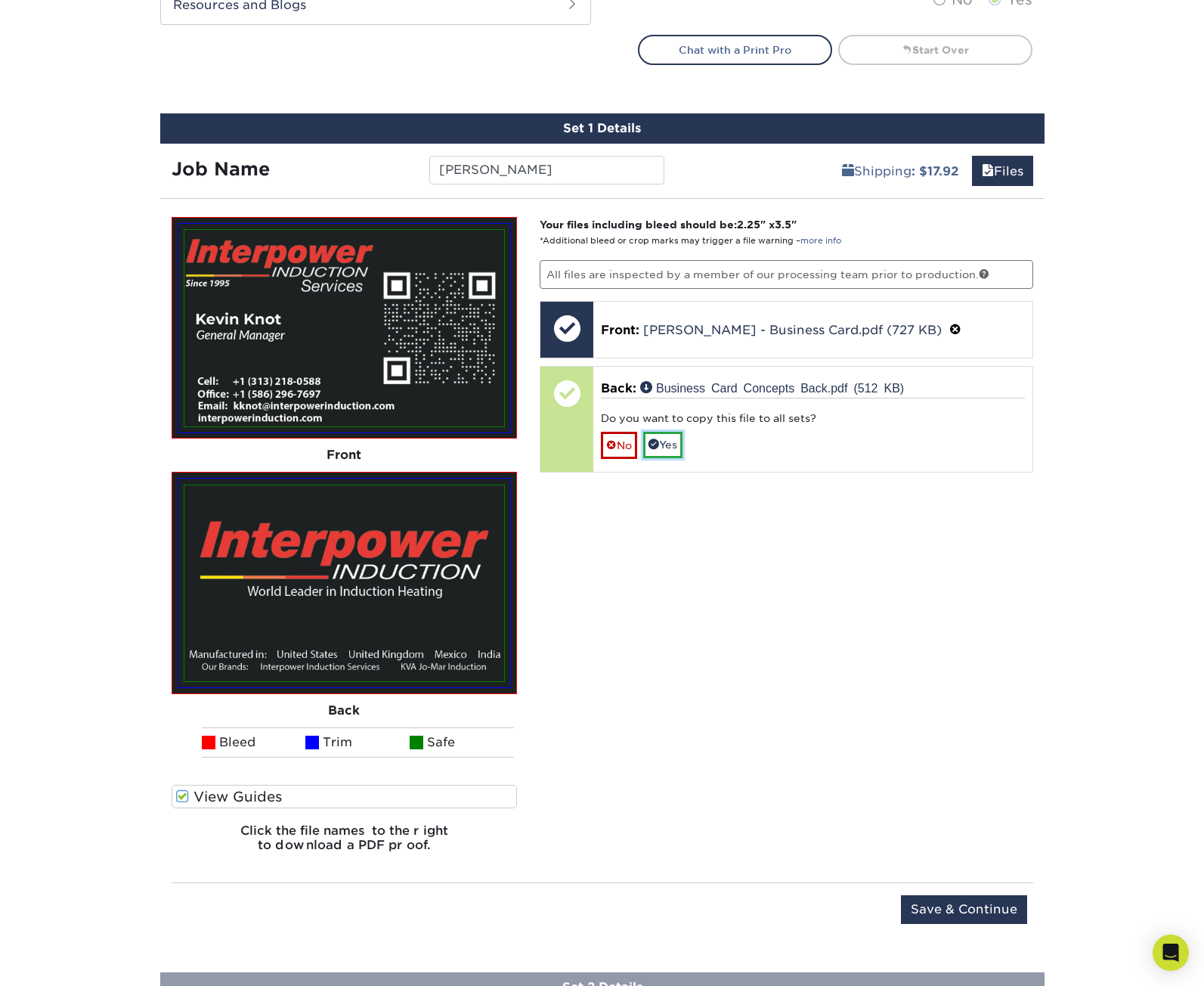
click at [674, 441] on link "Yes" at bounding box center [663, 444] width 39 height 26
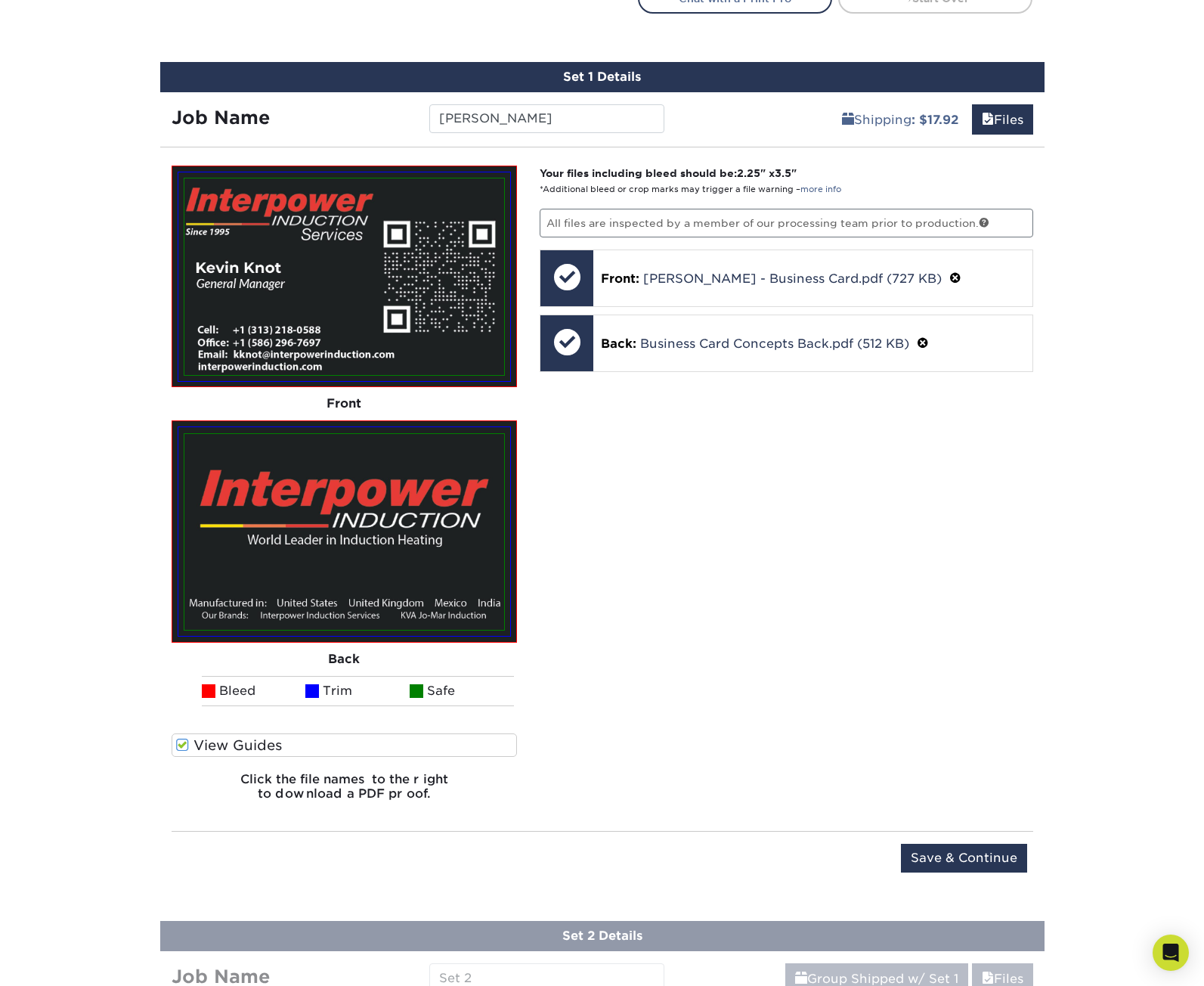
scroll to position [894, 0]
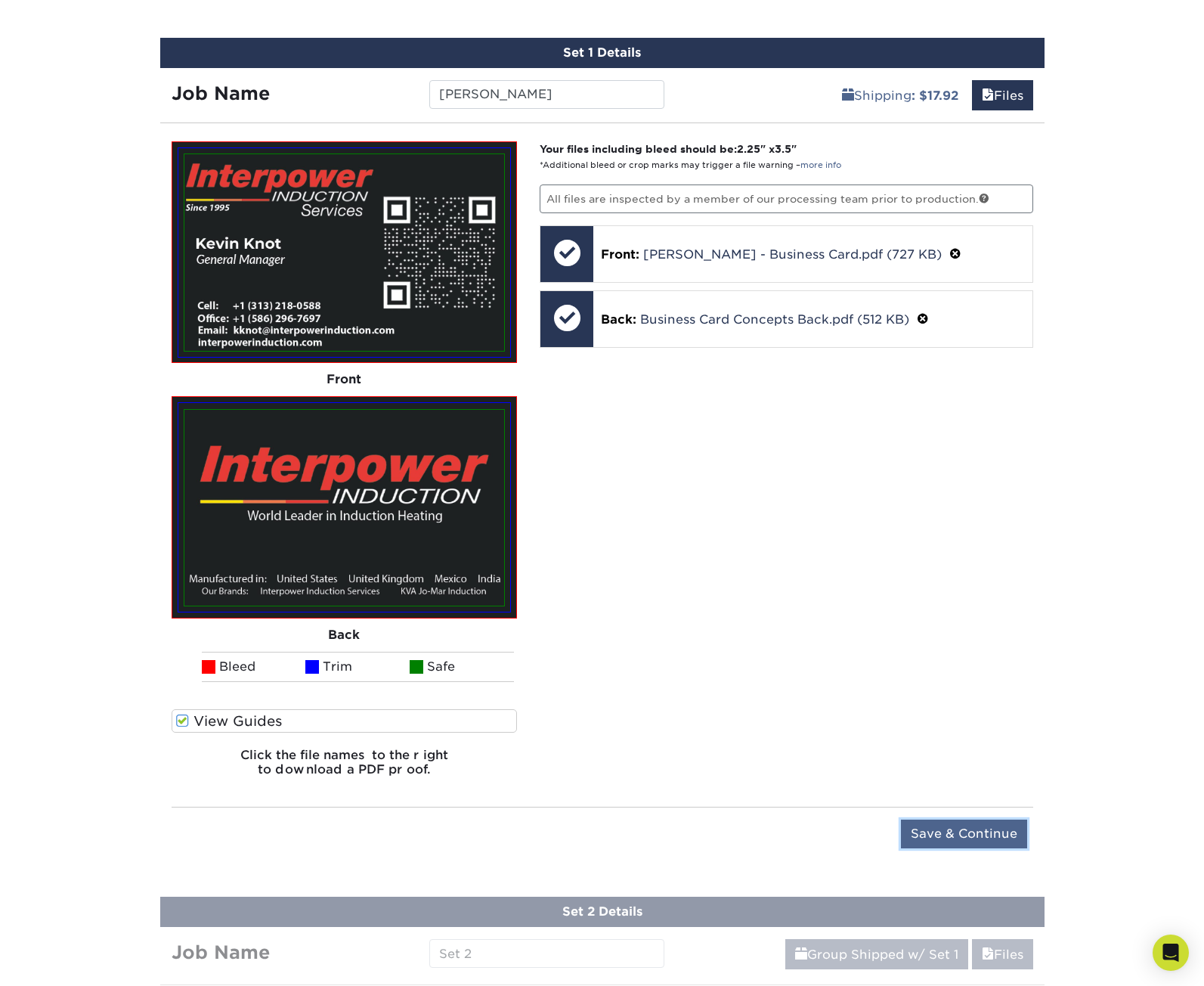
click at [940, 827] on input "Save & Continue" at bounding box center [964, 833] width 126 height 28
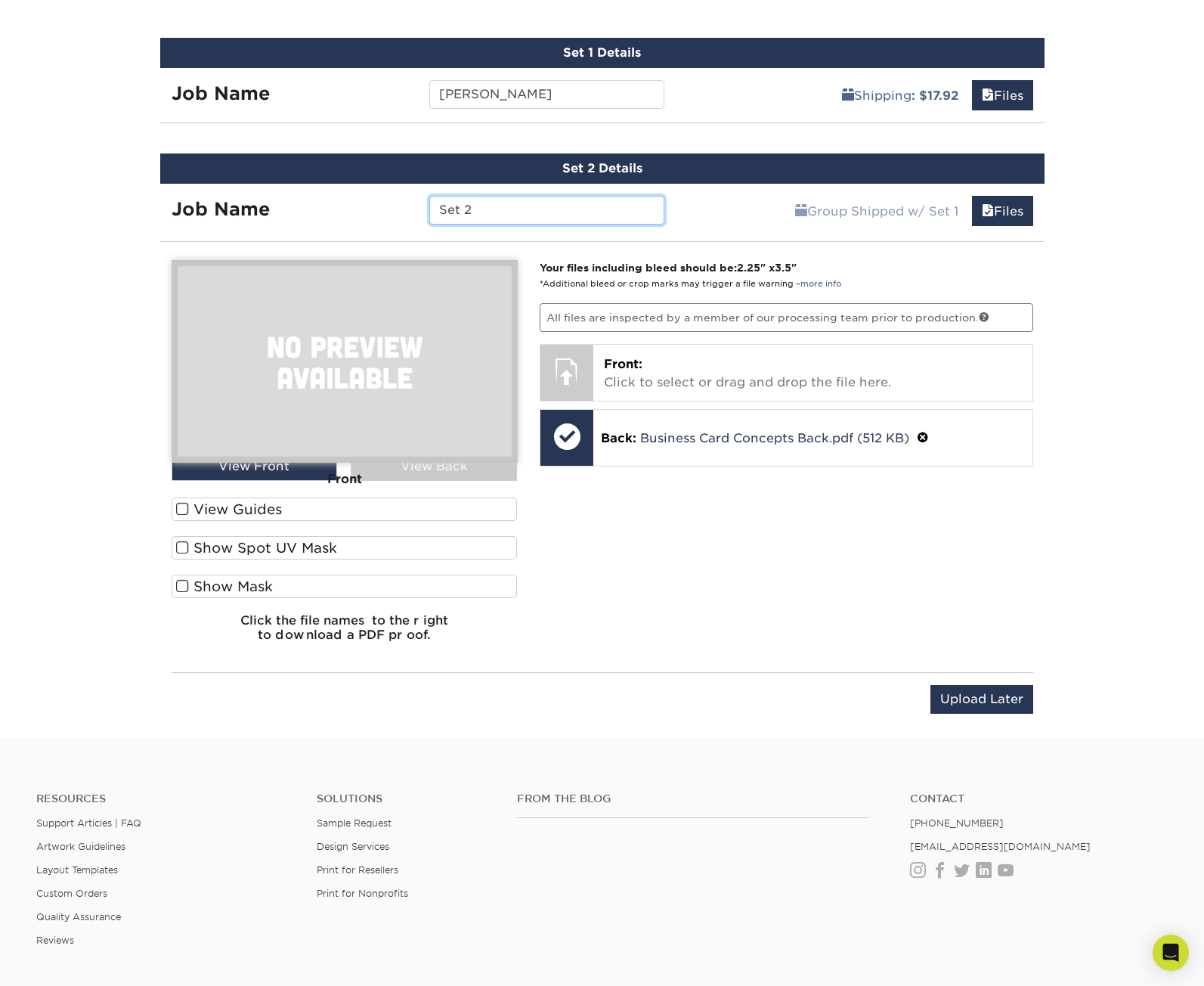
drag, startPoint x: 497, startPoint y: 210, endPoint x: 404, endPoint y: 208, distance: 93.0
click at [409, 208] on div "Job Name Set 2" at bounding box center [418, 210] width 517 height 28
type input "Mike Alcantara"
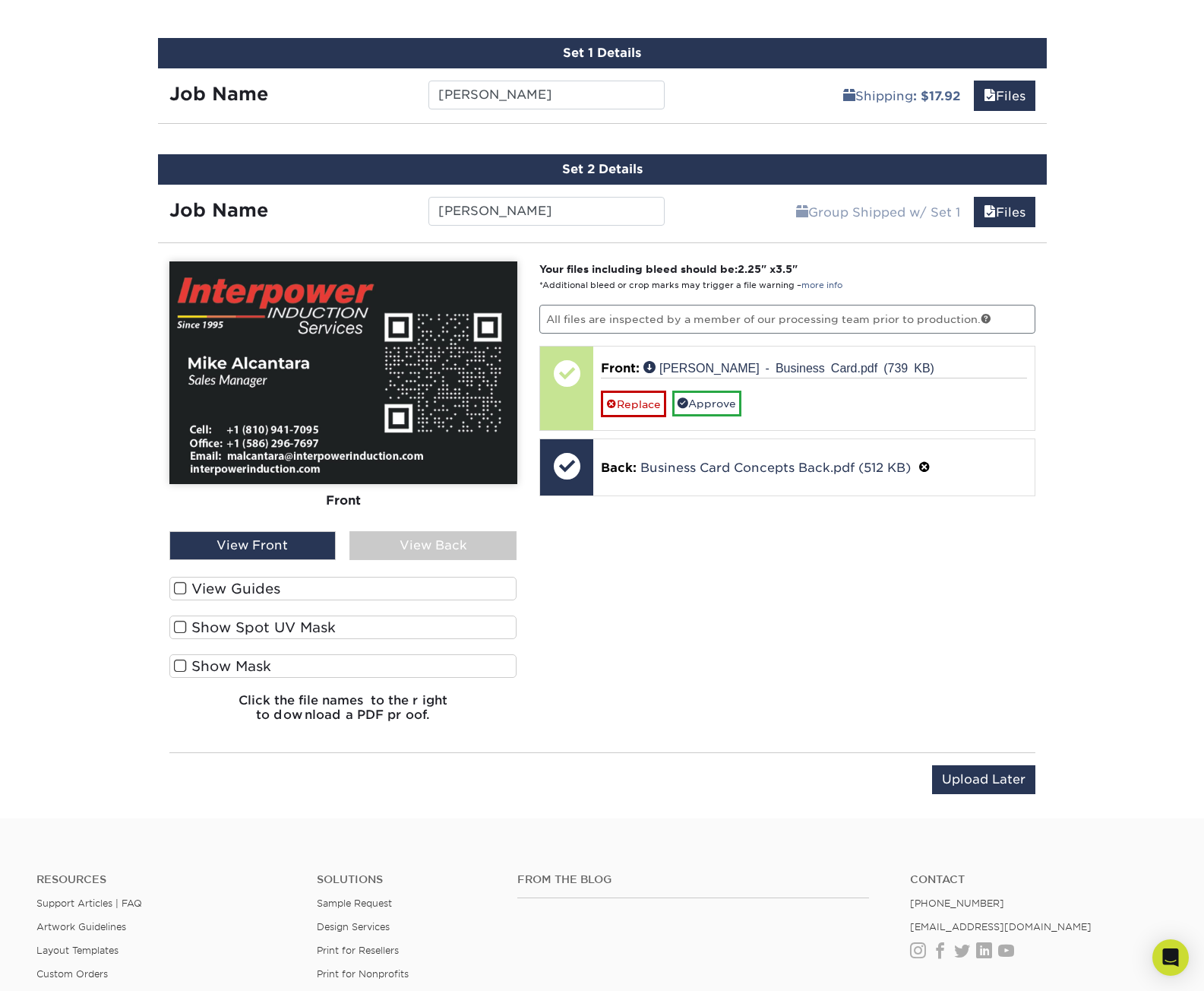
click at [253, 588] on label "View Guides" at bounding box center [343, 588] width 348 height 24
click at [0, 0] on input "View Guides" at bounding box center [0, 0] width 0 height 0
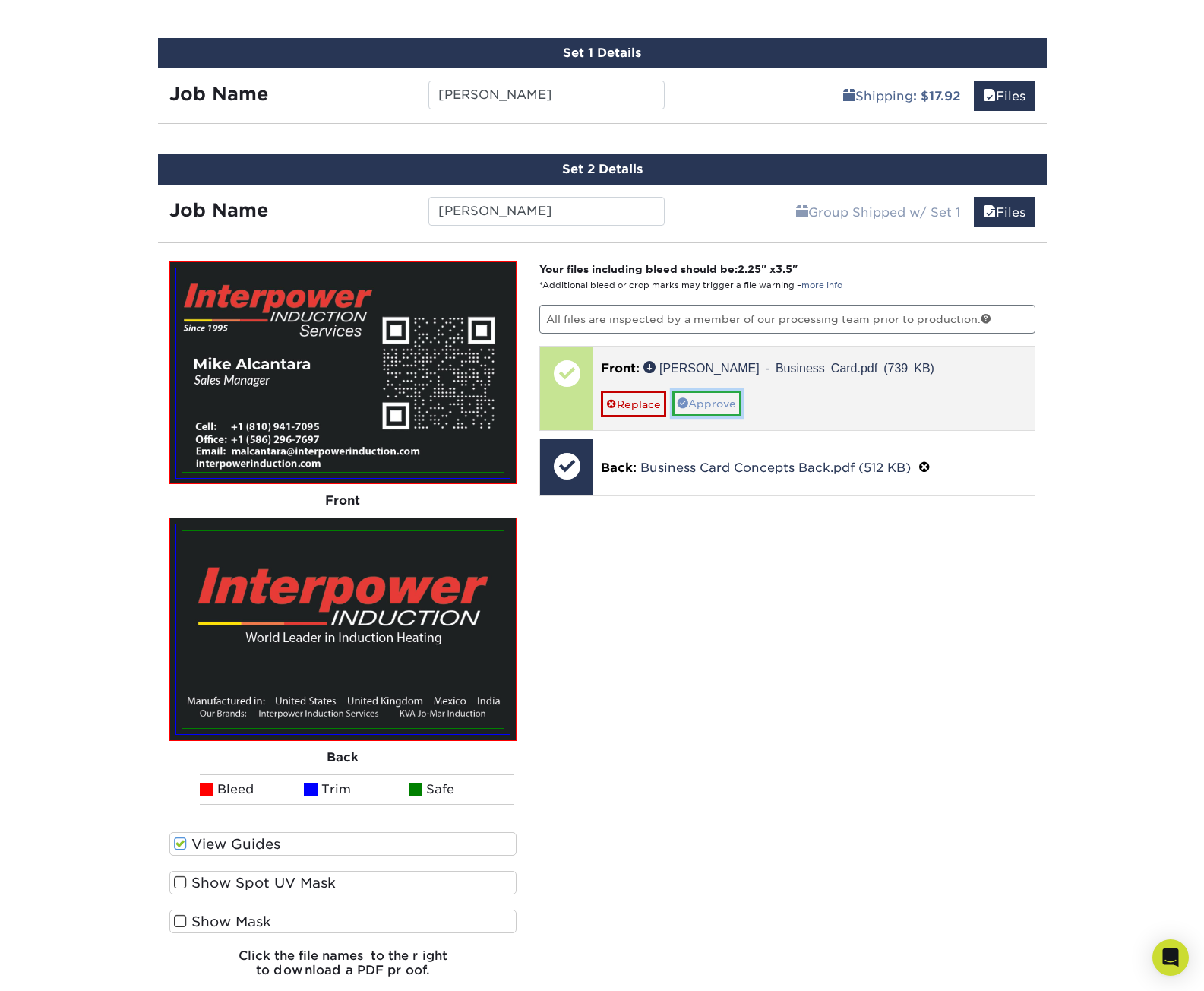
click at [706, 399] on link "Approve" at bounding box center [707, 403] width 70 height 26
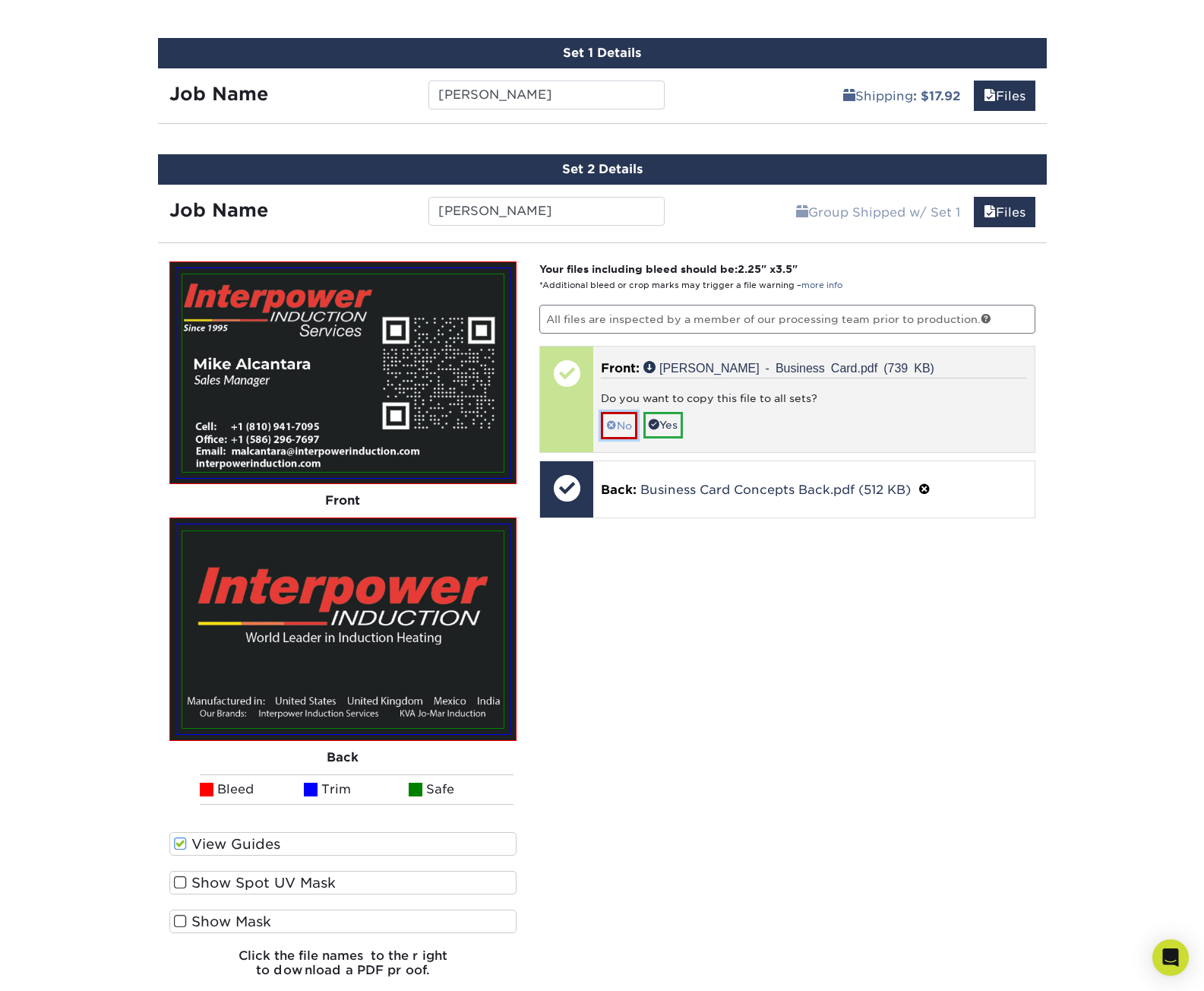
click at [621, 418] on link "No" at bounding box center [619, 425] width 36 height 27
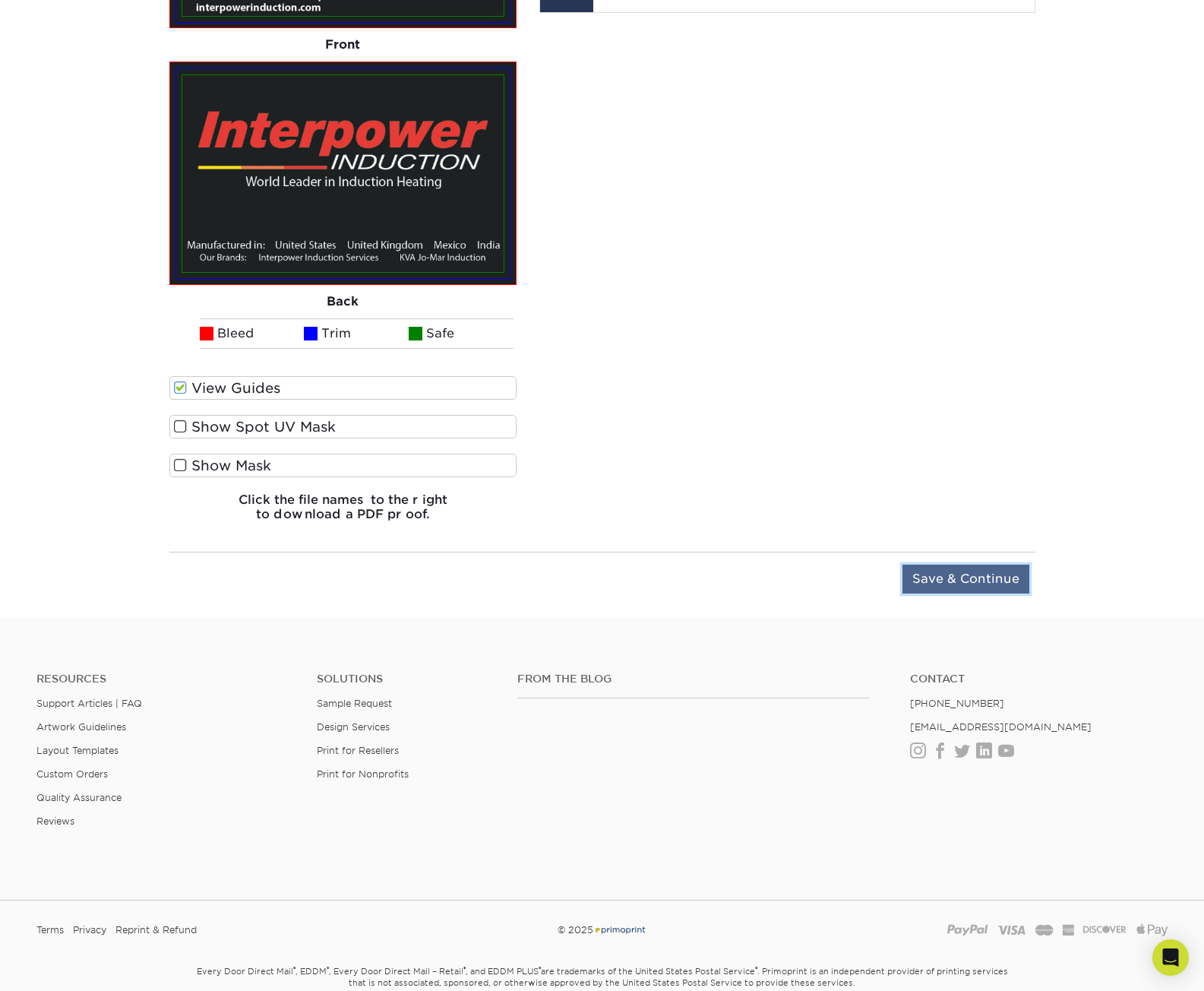
click at [953, 573] on input "Save & Continue" at bounding box center [965, 579] width 127 height 29
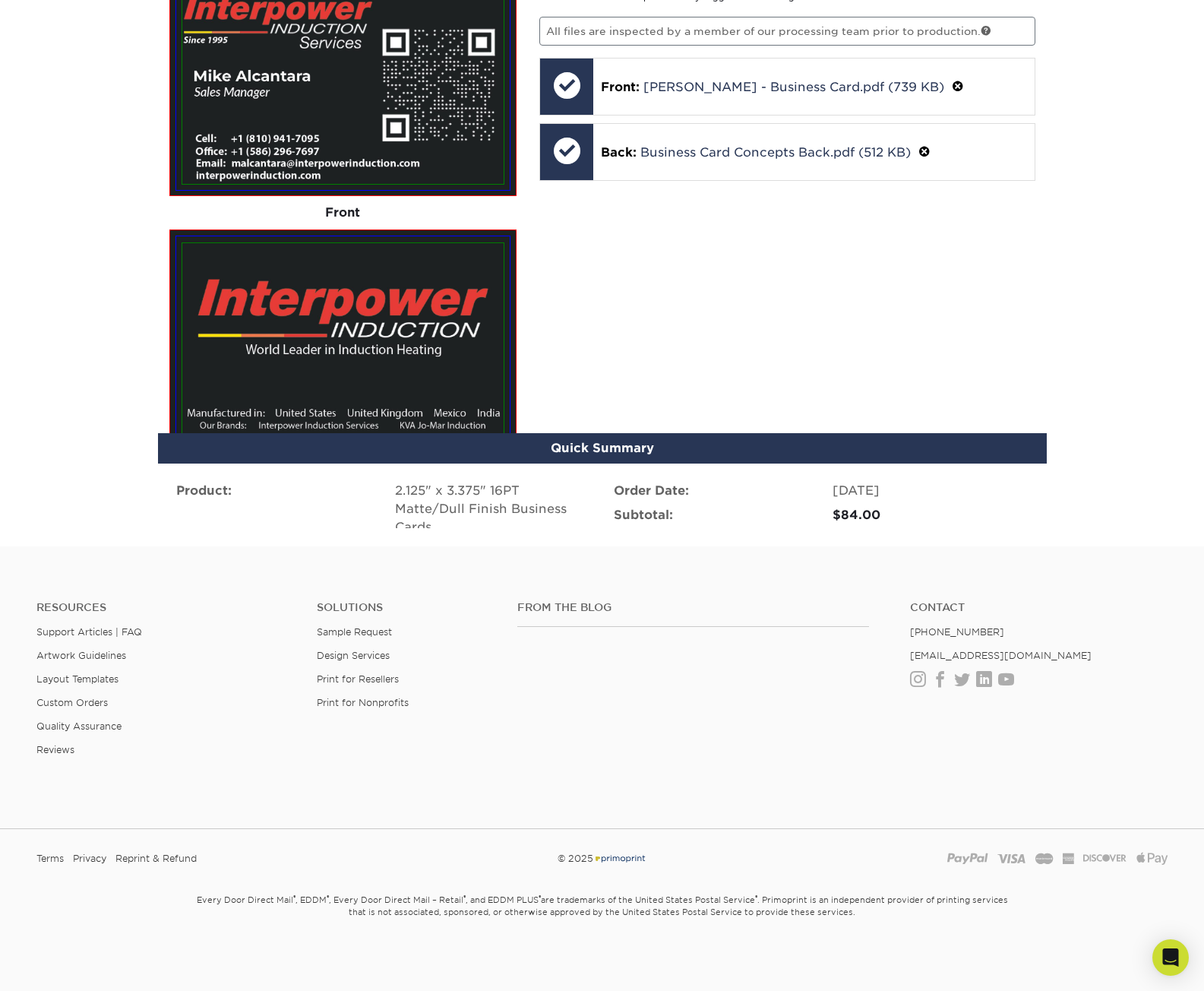
scroll to position [875, 0]
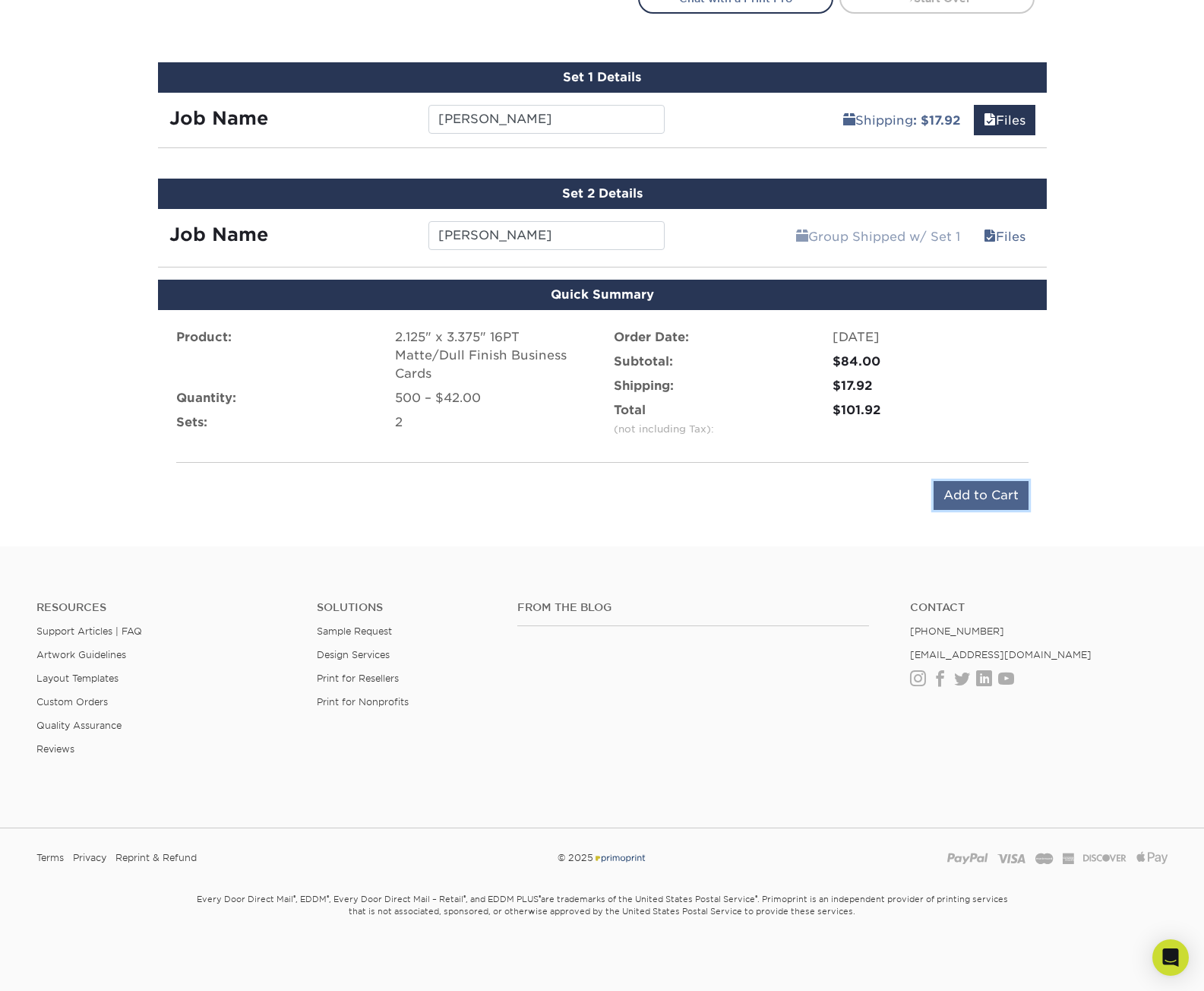
click at [954, 501] on input "Add to Cart" at bounding box center [981, 496] width 95 height 29
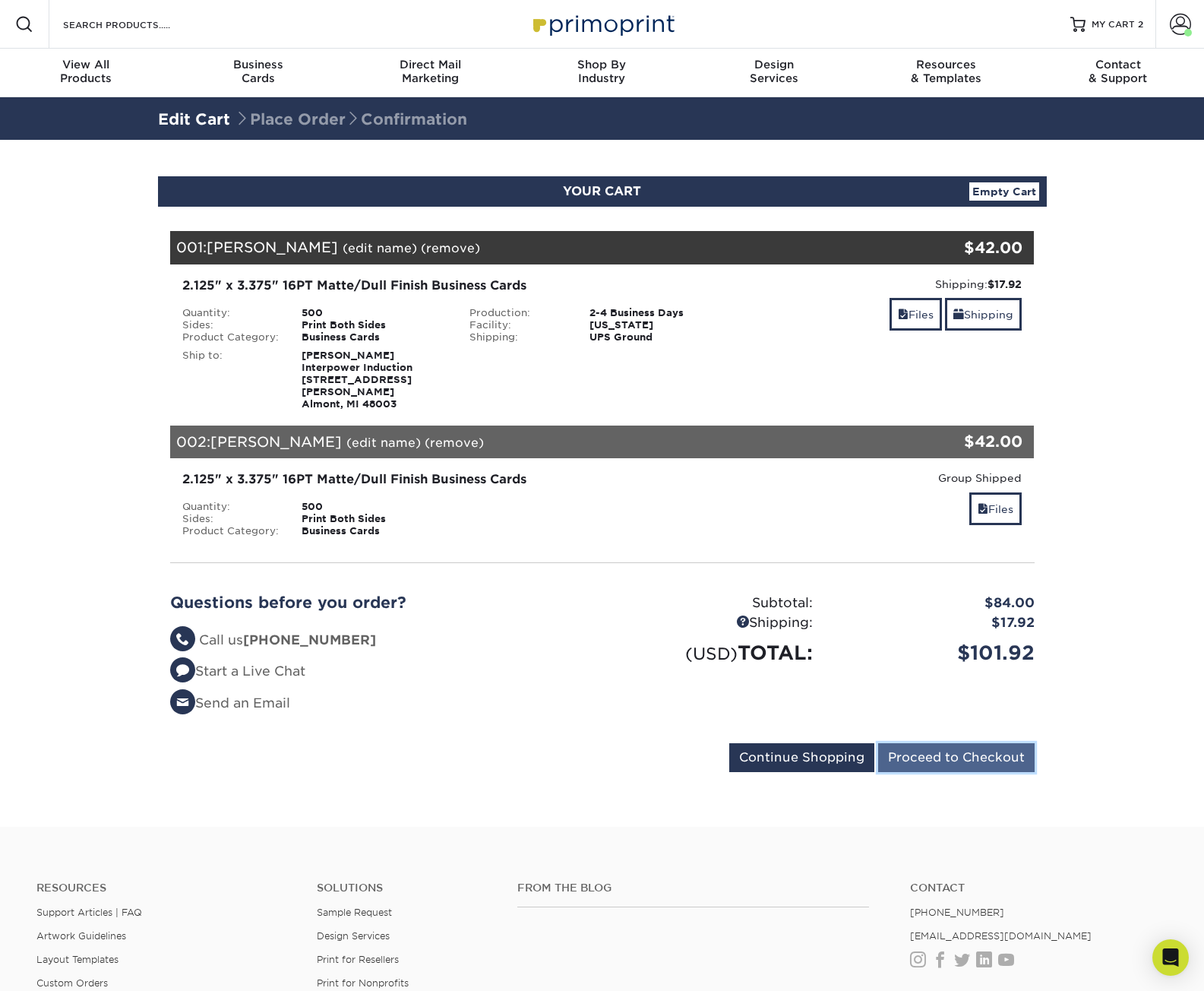
click at [925, 743] on input "Proceed to Checkout" at bounding box center [956, 758] width 156 height 29
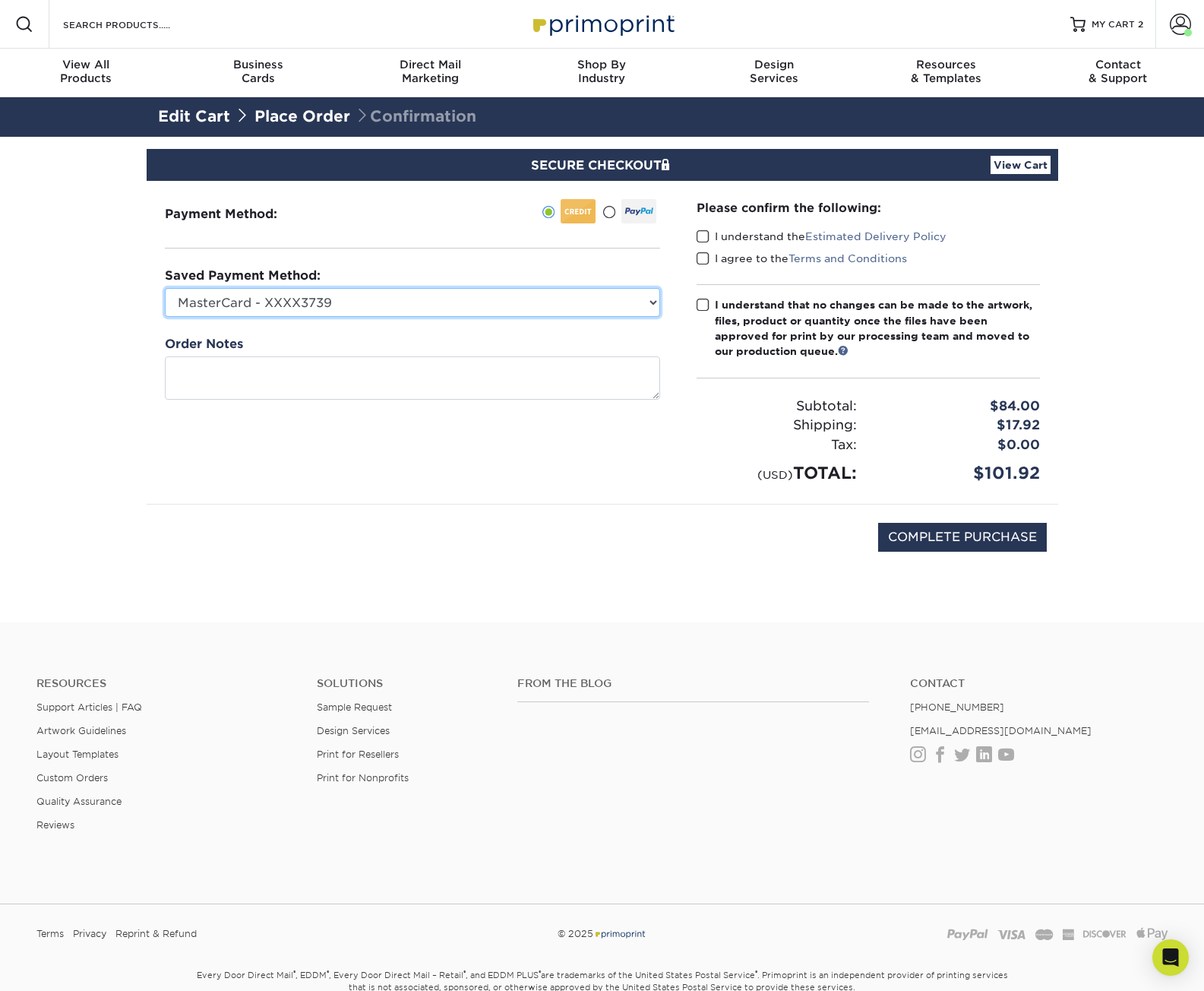
click at [613, 306] on select "MasterCard - XXXX3739 MasterCard - XXXX4629 New Credit Card" at bounding box center [412, 302] width 495 height 29
select select "75429"
click at [165, 288] on select "MasterCard - XXXX3739 MasterCard - XXXX4629 New Credit Card" at bounding box center [412, 302] width 495 height 29
click at [705, 232] on span at bounding box center [703, 236] width 13 height 14
click at [0, 0] on input "I understand the Estimated Delivery Policy" at bounding box center [0, 0] width 0 height 0
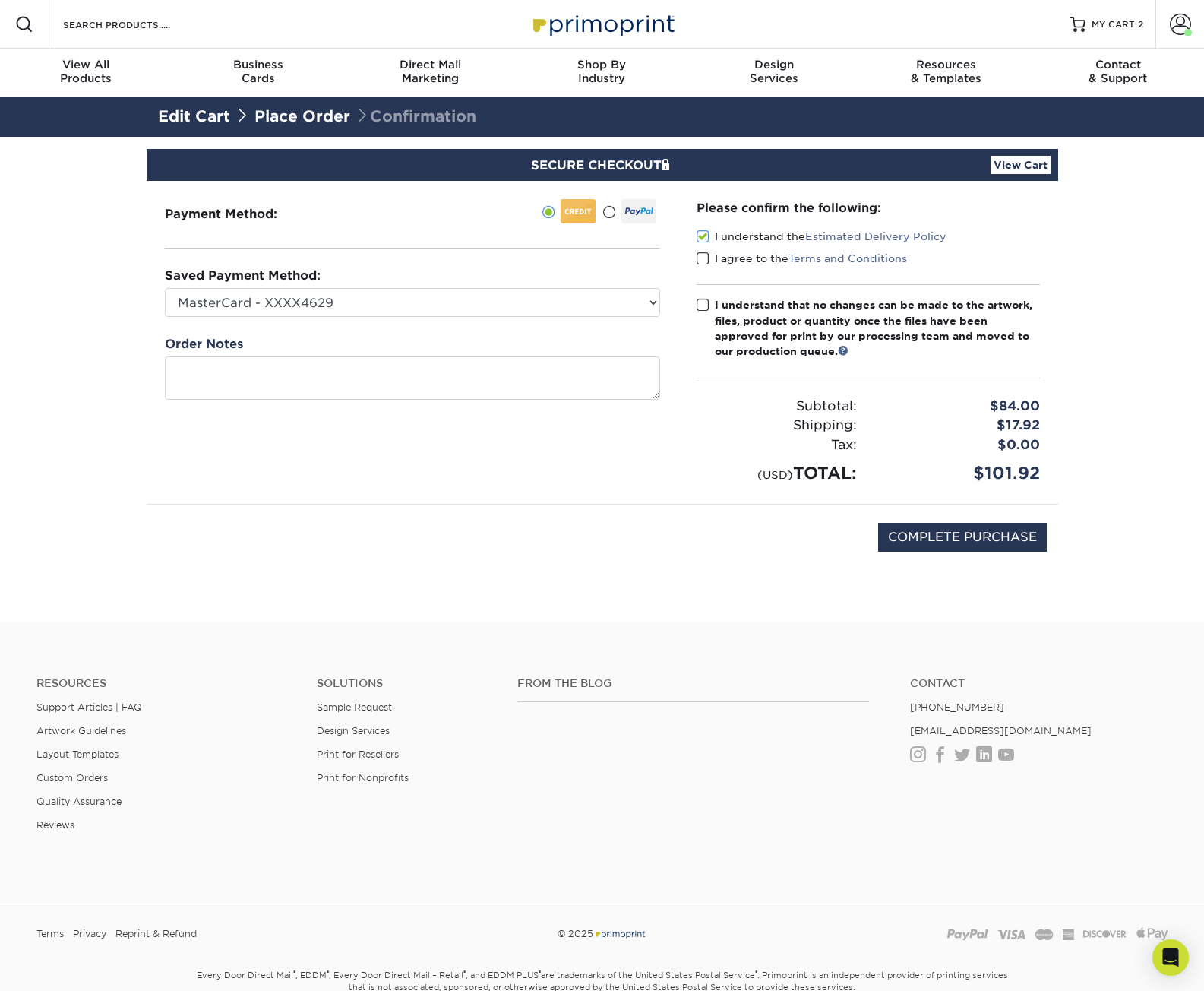
click at [702, 261] on span at bounding box center [703, 258] width 13 height 14
click at [0, 0] on input "I agree to the Terms and Conditions" at bounding box center [0, 0] width 0 height 0
click at [701, 313] on label "I understand that no changes can be made to the artwork, files, product or quan…" at bounding box center [868, 328] width 343 height 62
click at [0, 0] on input "I understand that no changes can be made to the artwork, files, product or quan…" at bounding box center [0, 0] width 0 height 0
click at [902, 532] on input "COMPLETE PURCHASE" at bounding box center [962, 537] width 169 height 29
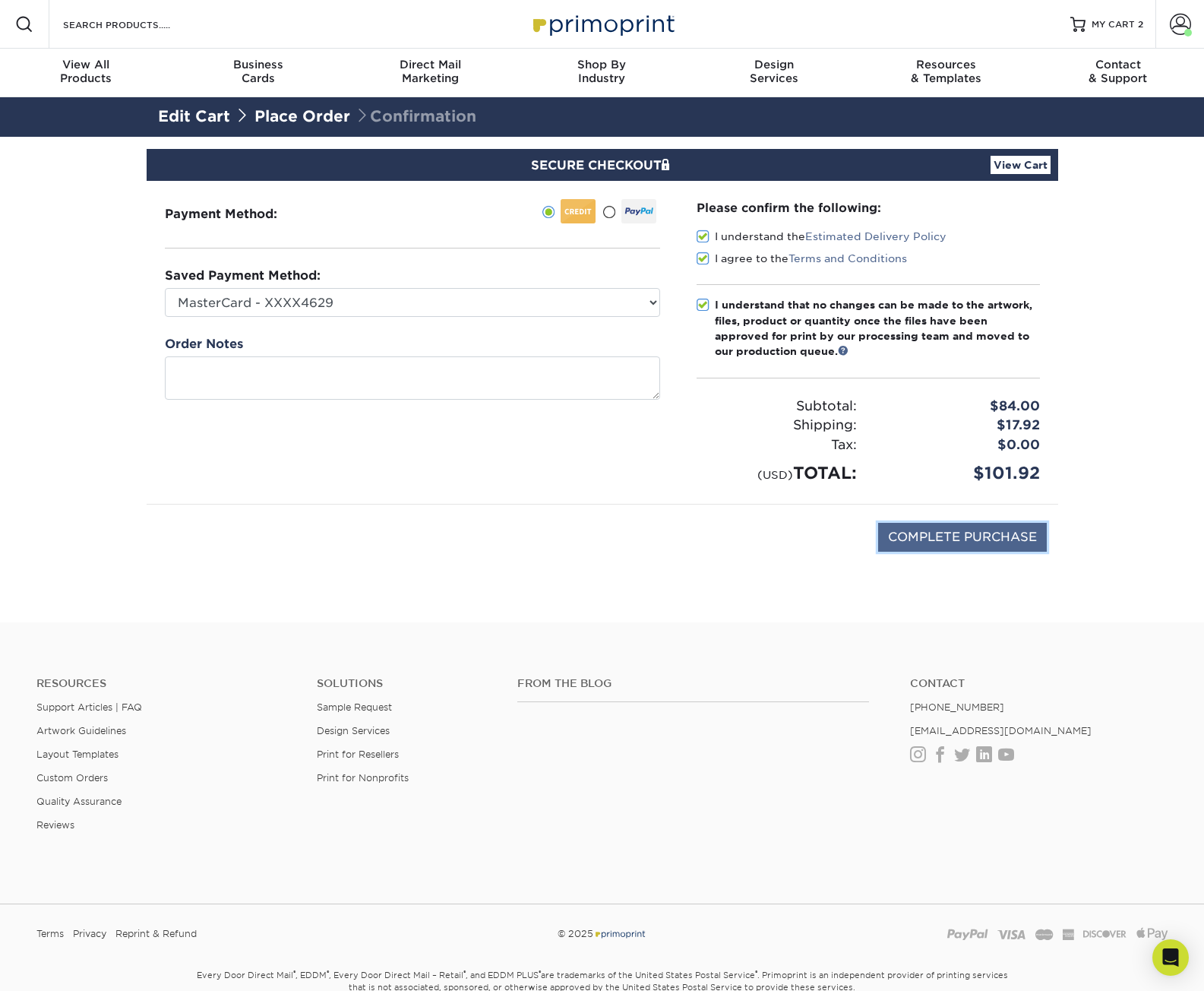
type input "PROCESSING, PLEASE WAIT..."
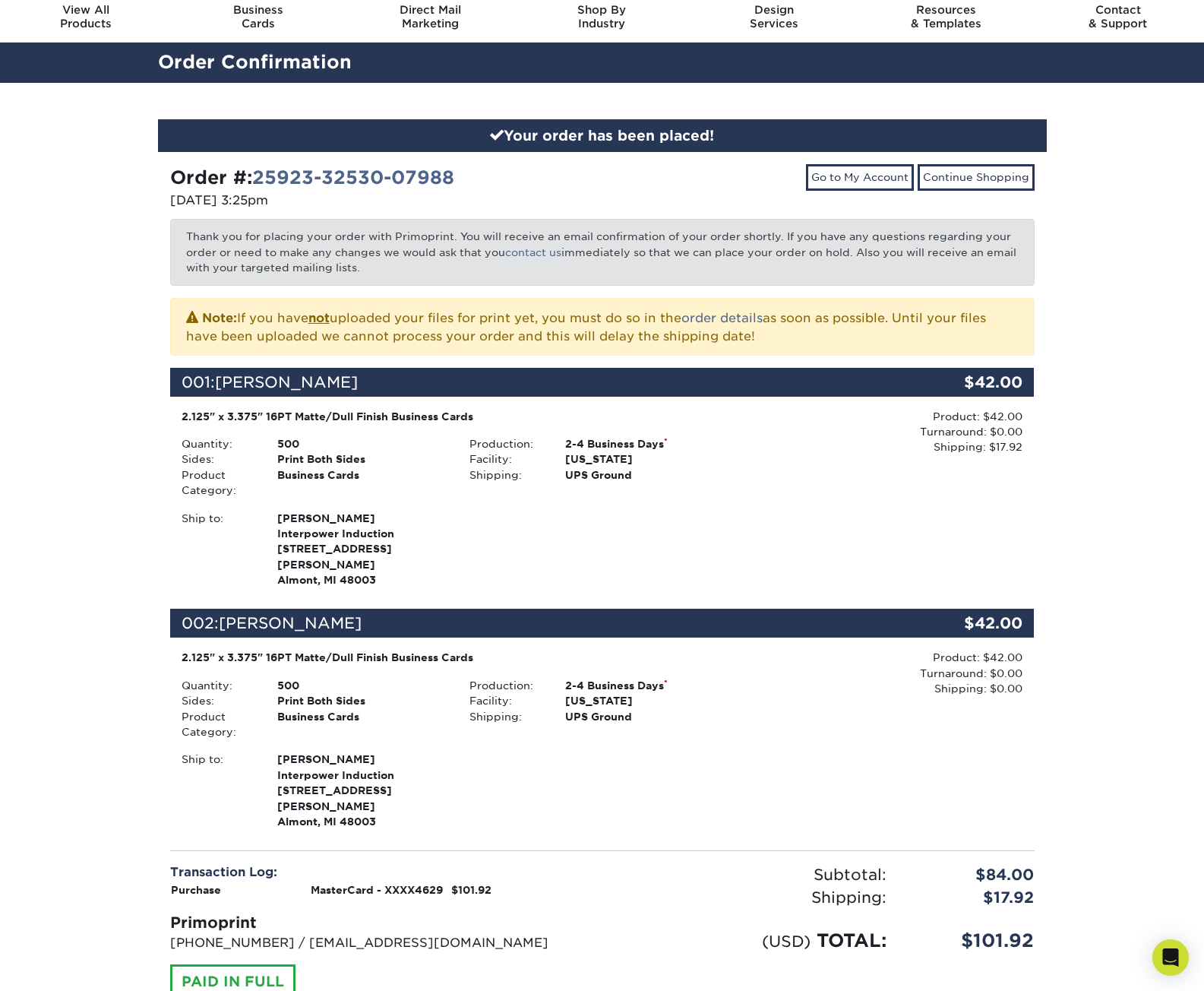
scroll to position [228, 0]
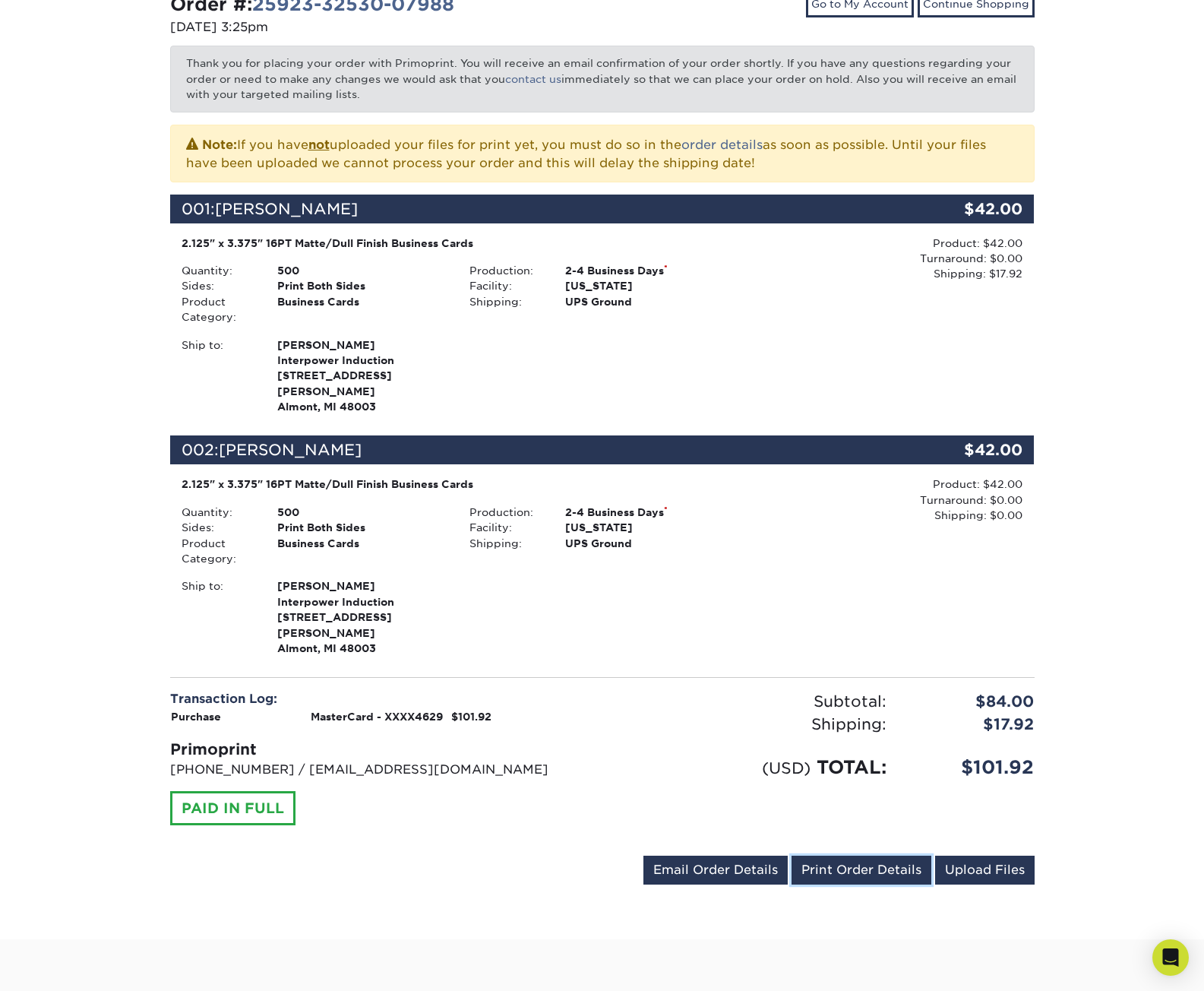
click at [882, 856] on link "Print Order Details" at bounding box center [861, 870] width 140 height 29
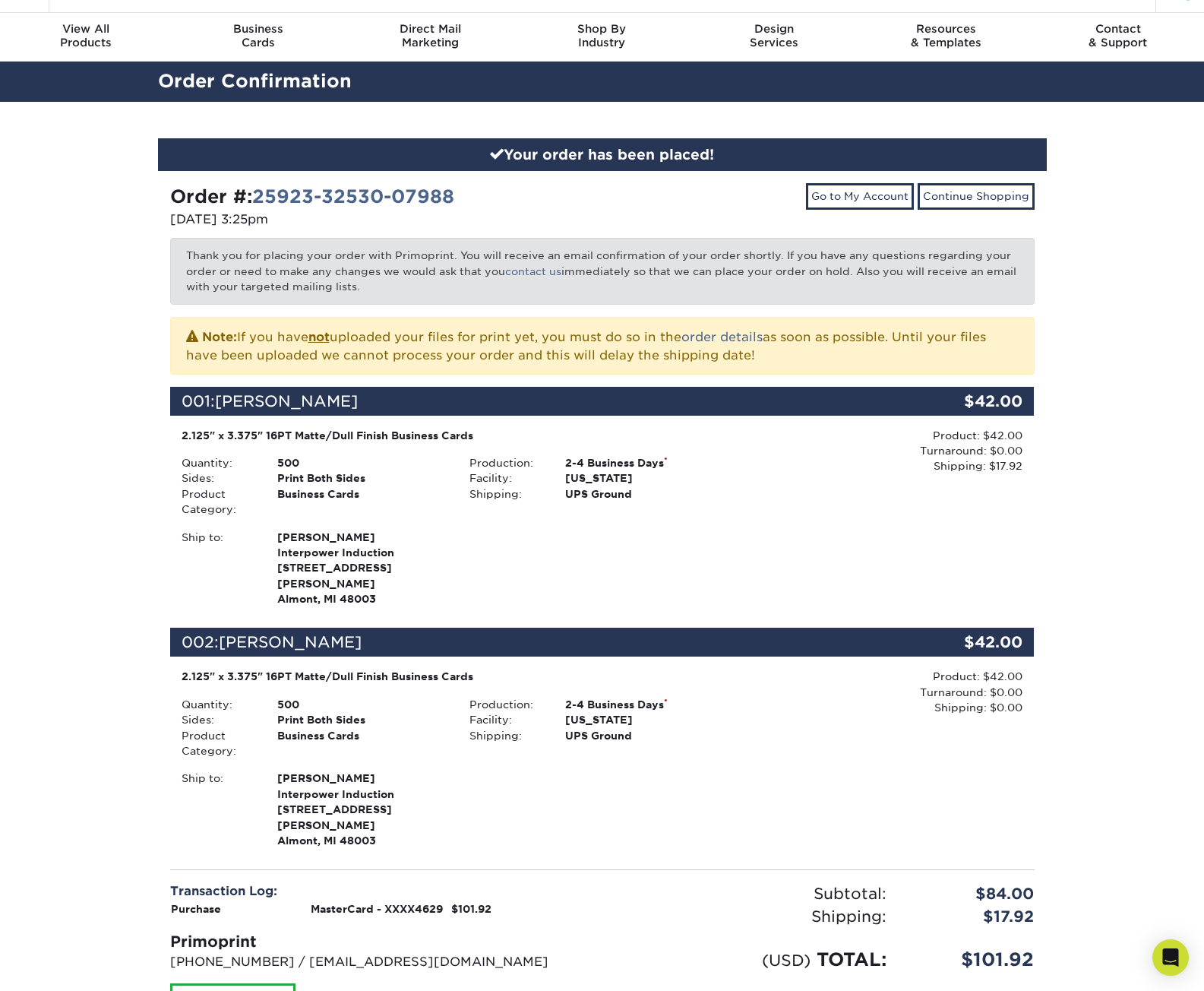
scroll to position [0, 0]
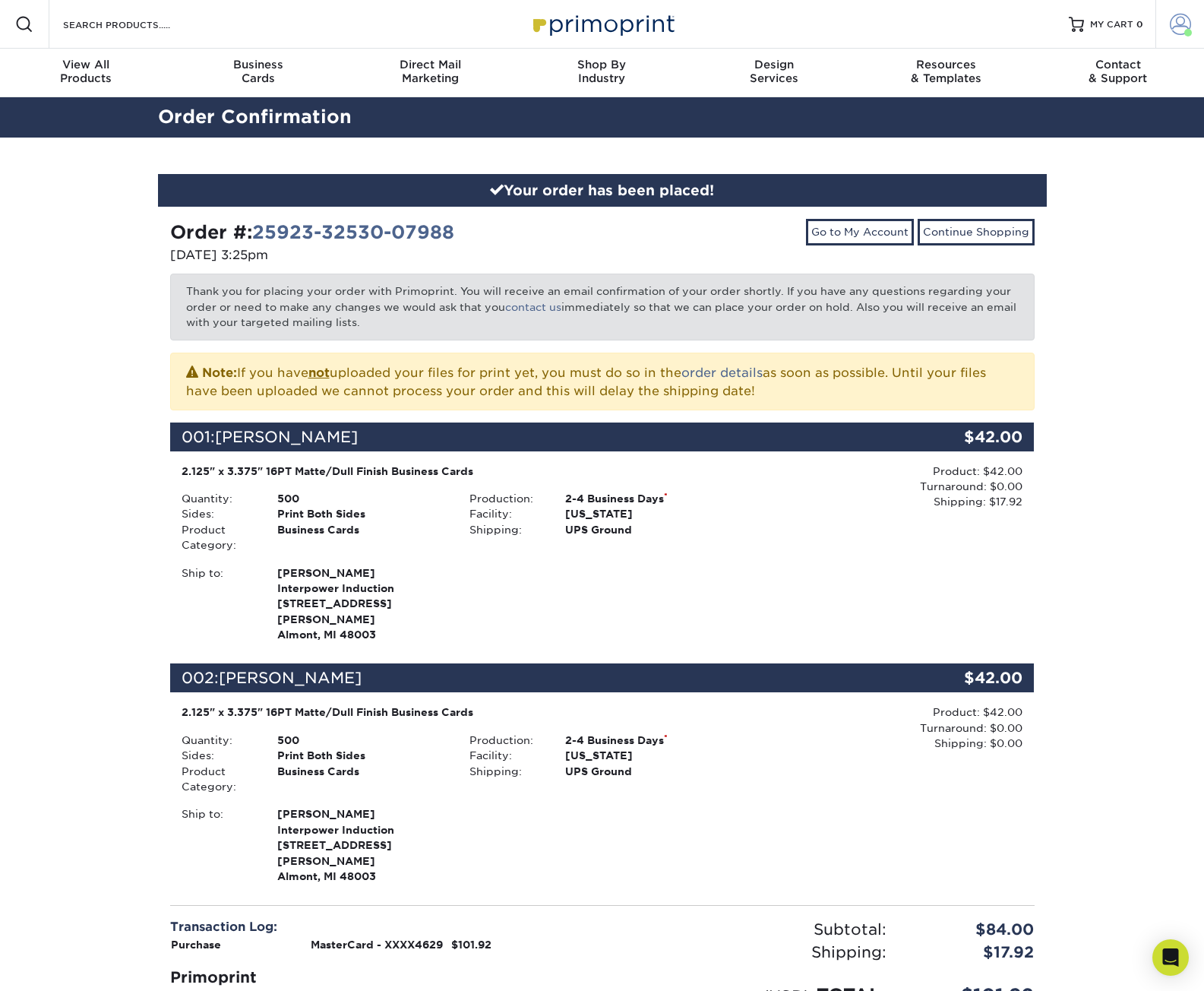
click at [1183, 18] on span at bounding box center [1180, 24] width 21 height 21
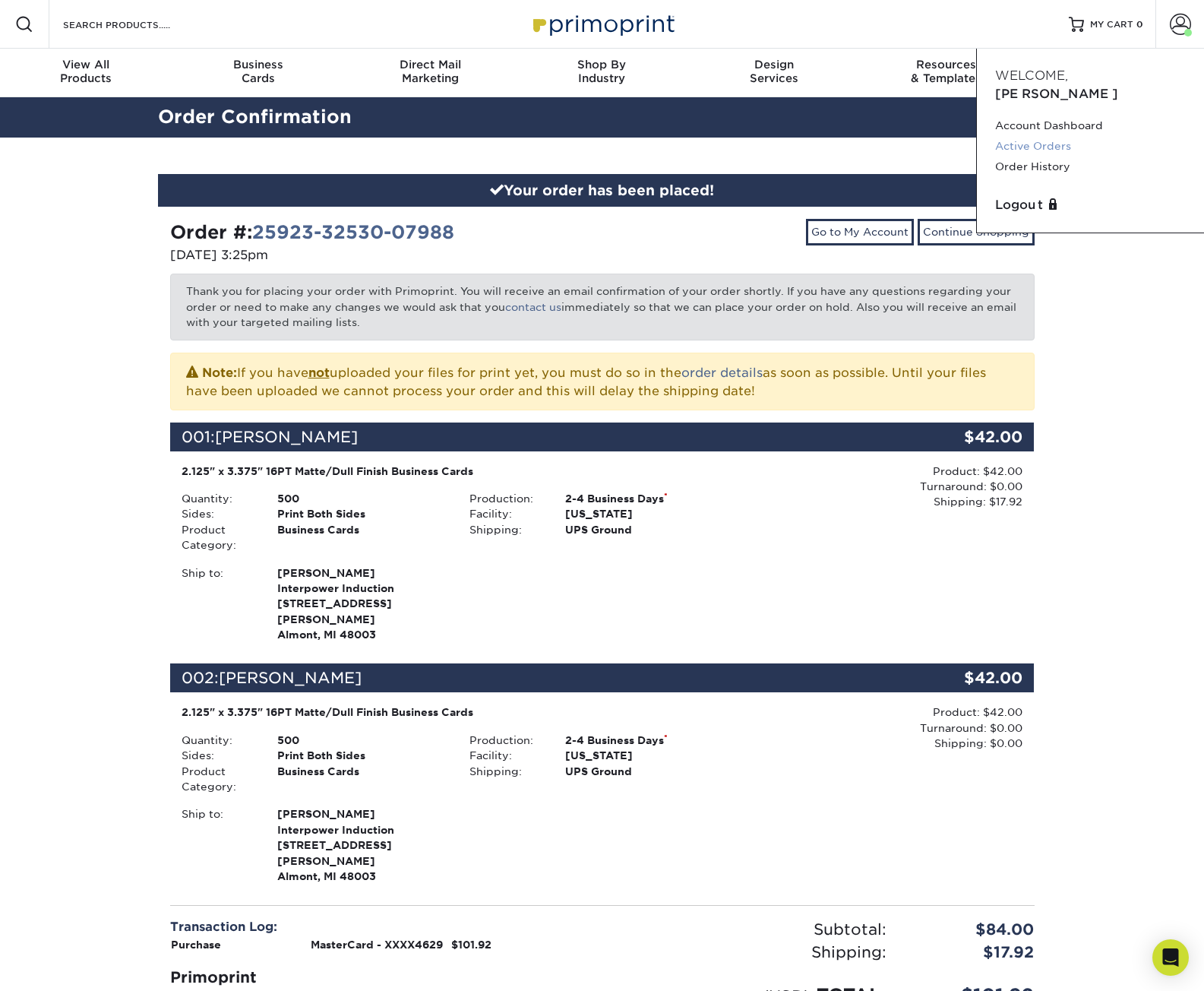
click at [1053, 136] on link "Active Orders" at bounding box center [1091, 147] width 191 height 21
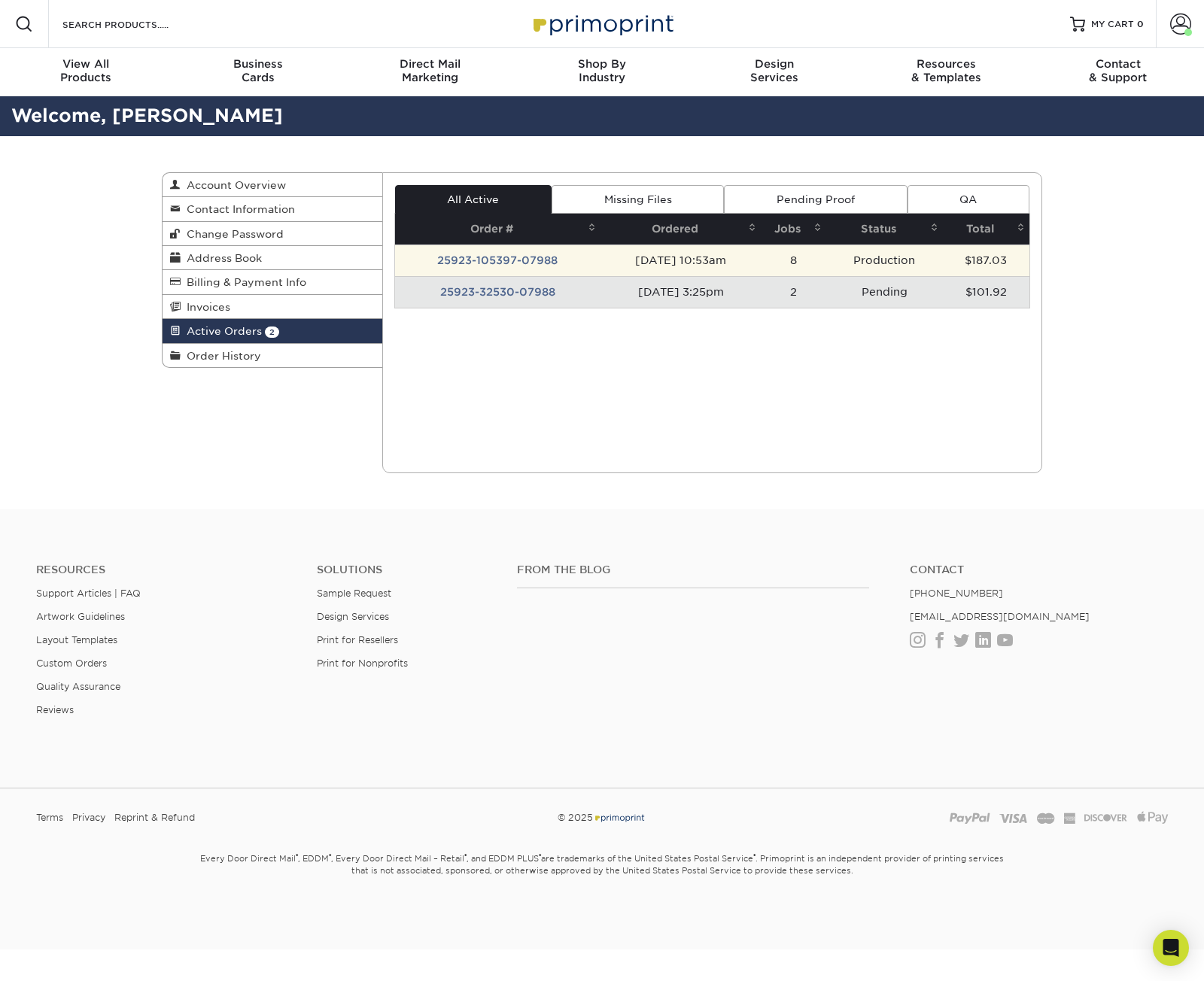
click at [537, 255] on td "25923-105397-07988" at bounding box center [498, 259] width 206 height 31
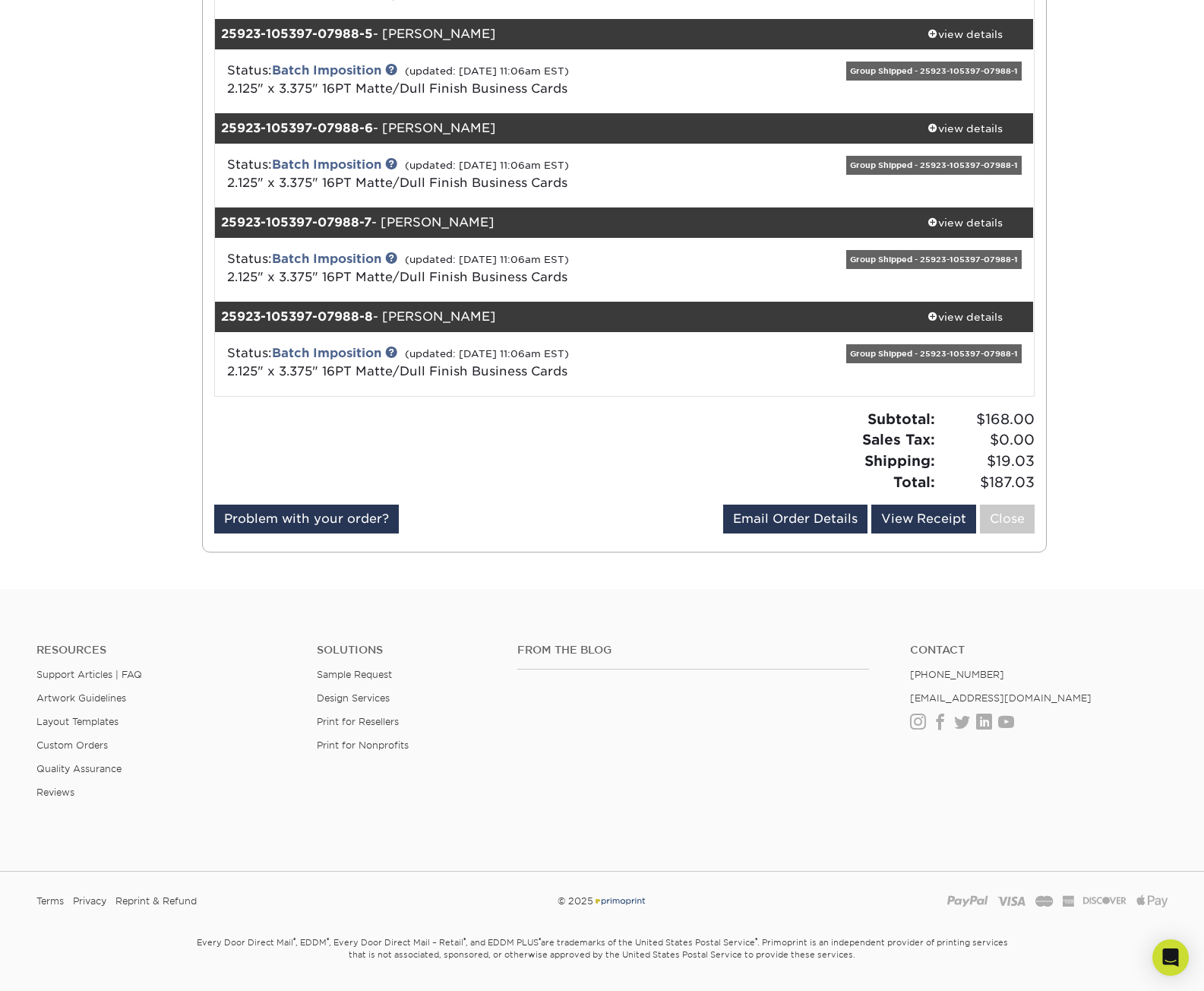
scroll to position [629, 0]
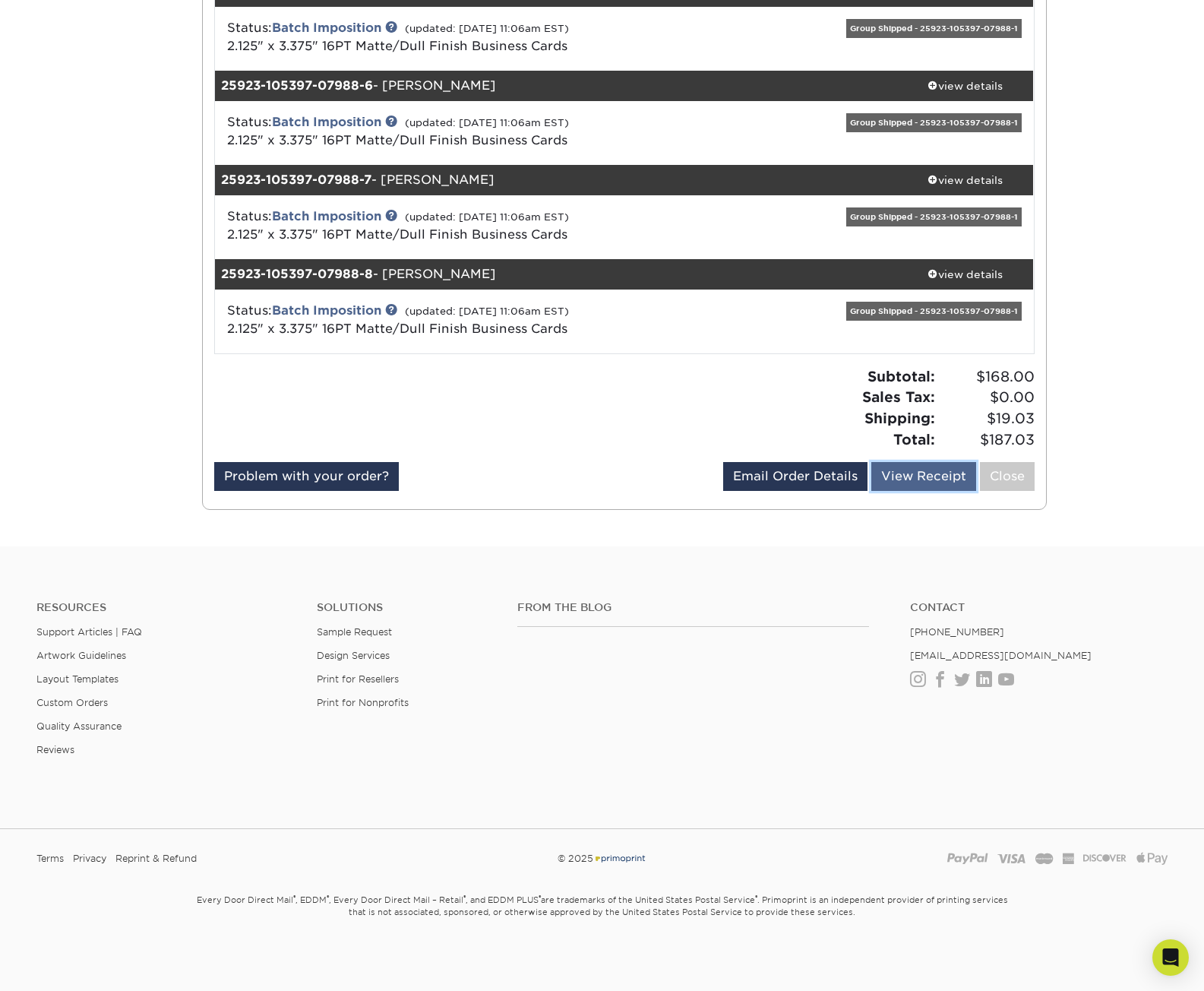
click at [898, 478] on link "View Receipt" at bounding box center [924, 476] width 105 height 29
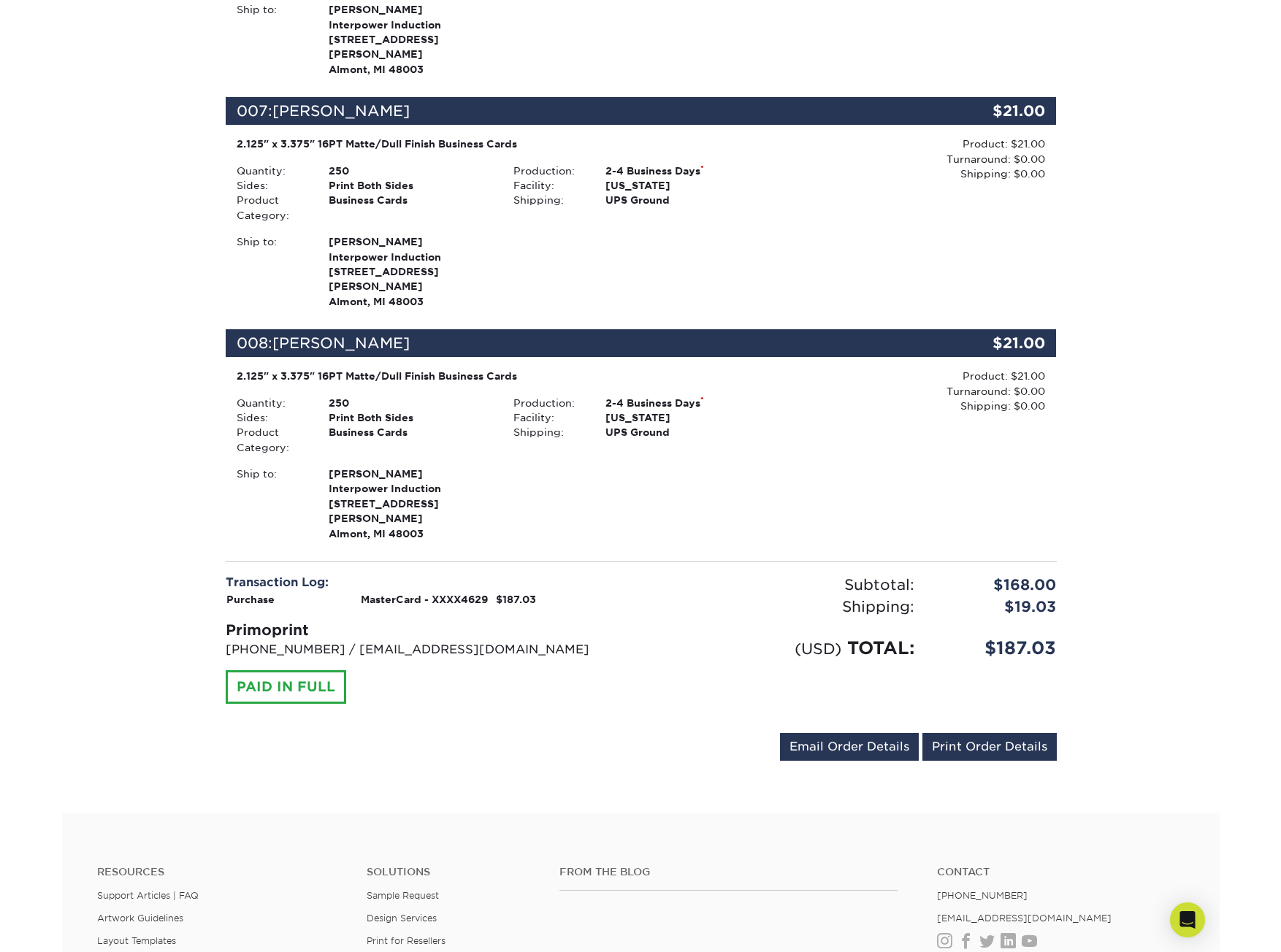
scroll to position [1679, 0]
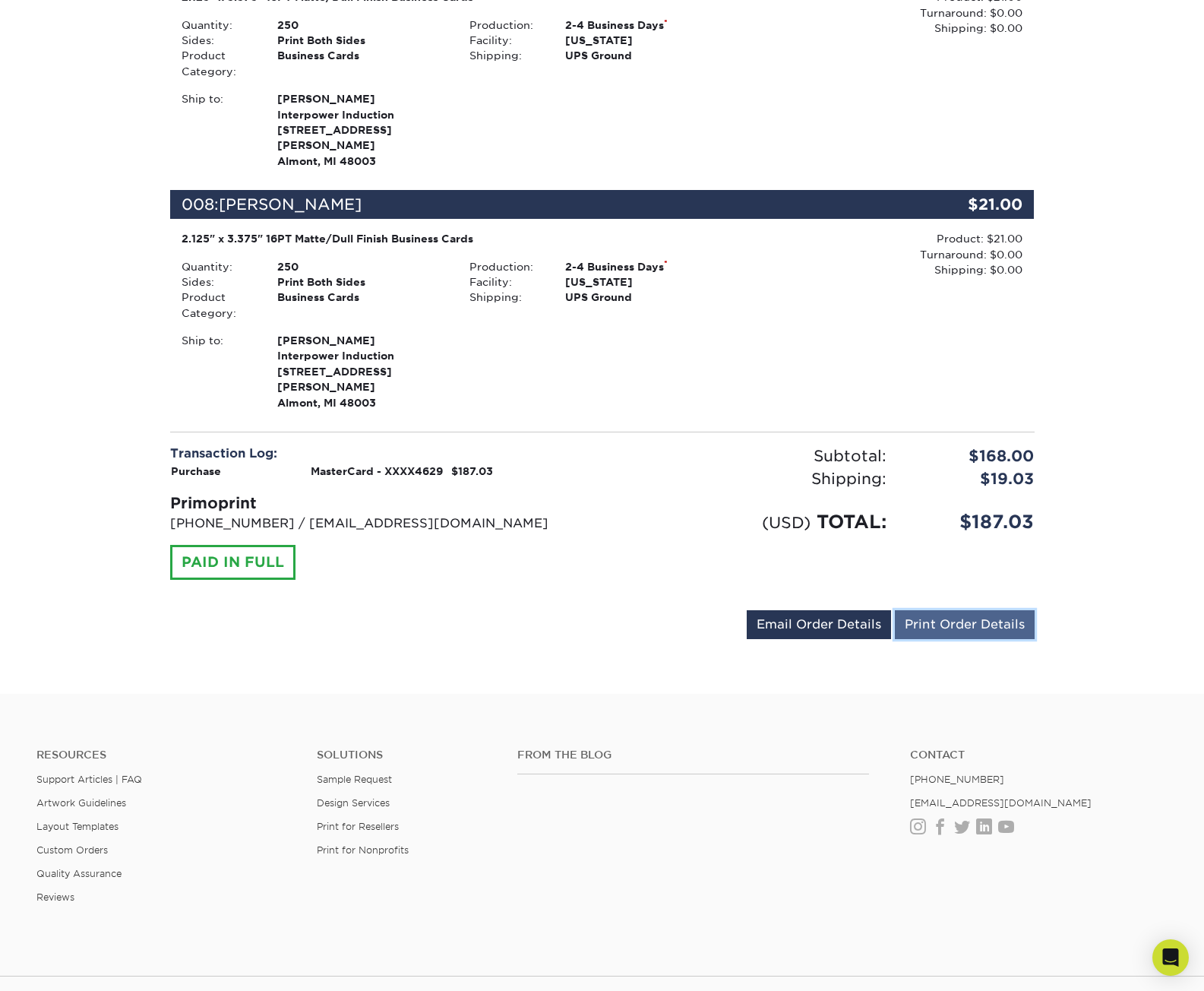
click at [972, 610] on link "Print Order Details" at bounding box center [964, 624] width 140 height 29
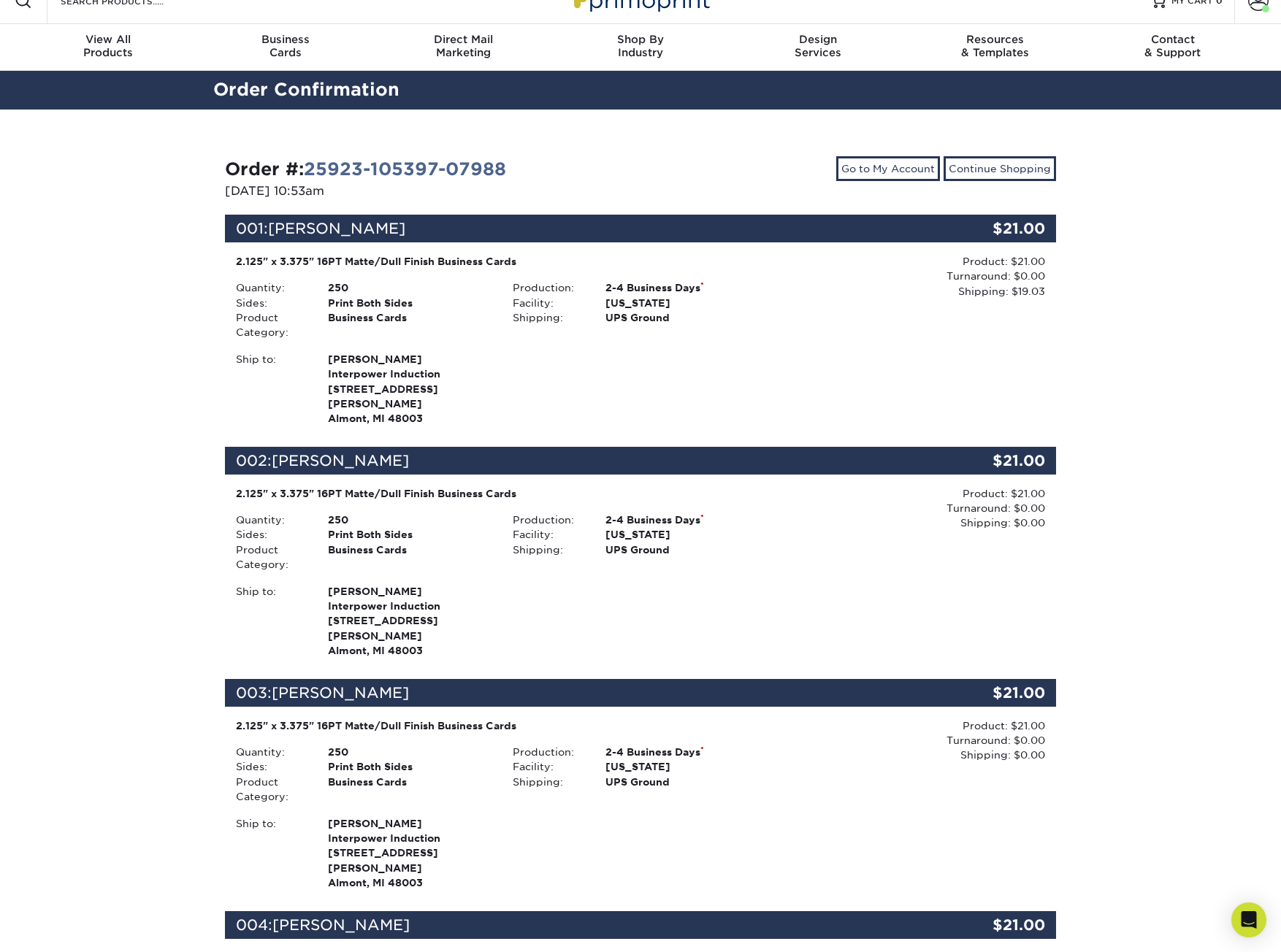
scroll to position [0, 0]
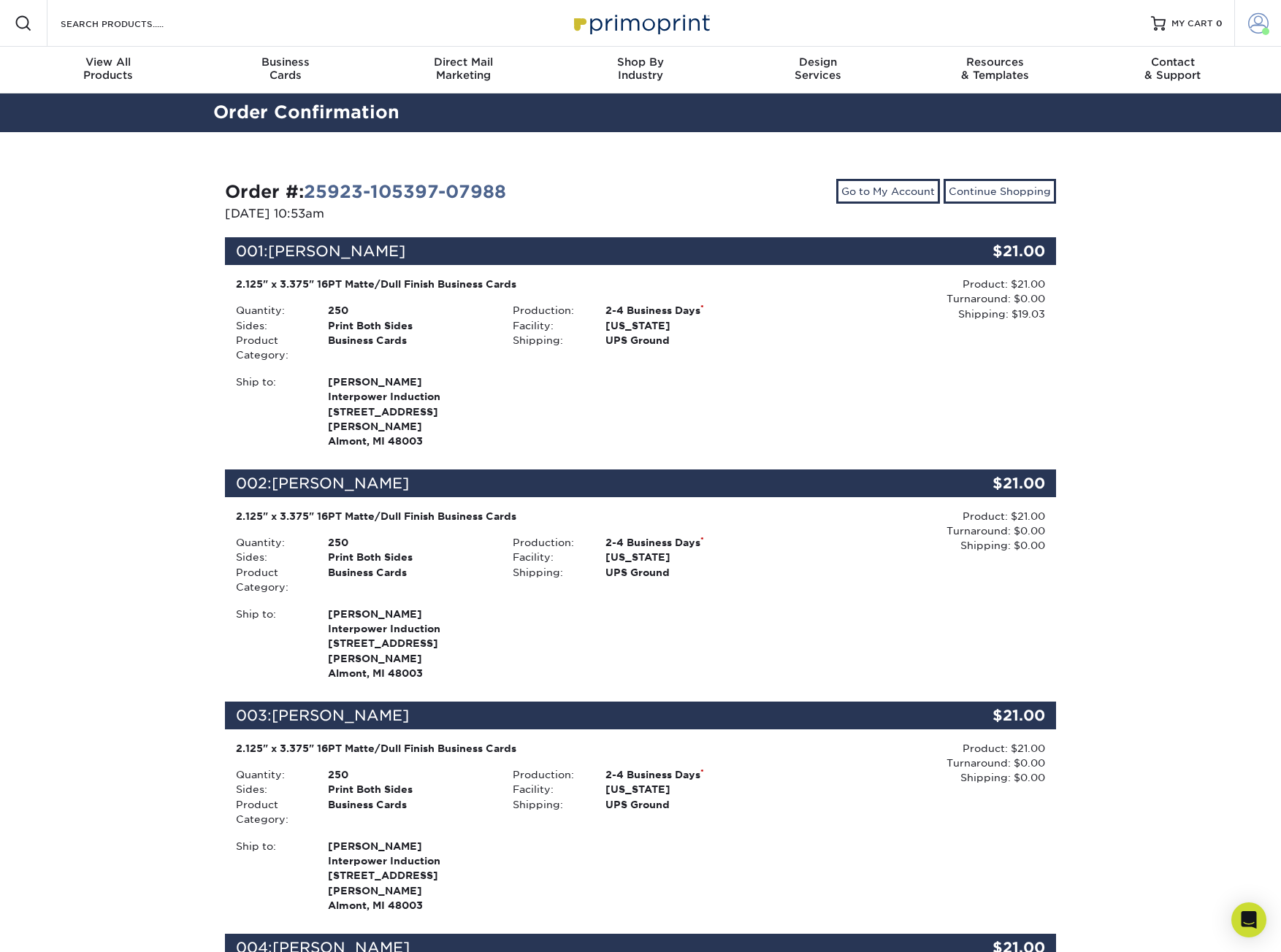
click at [1156, 16] on span at bounding box center [1258, 23] width 20 height 20
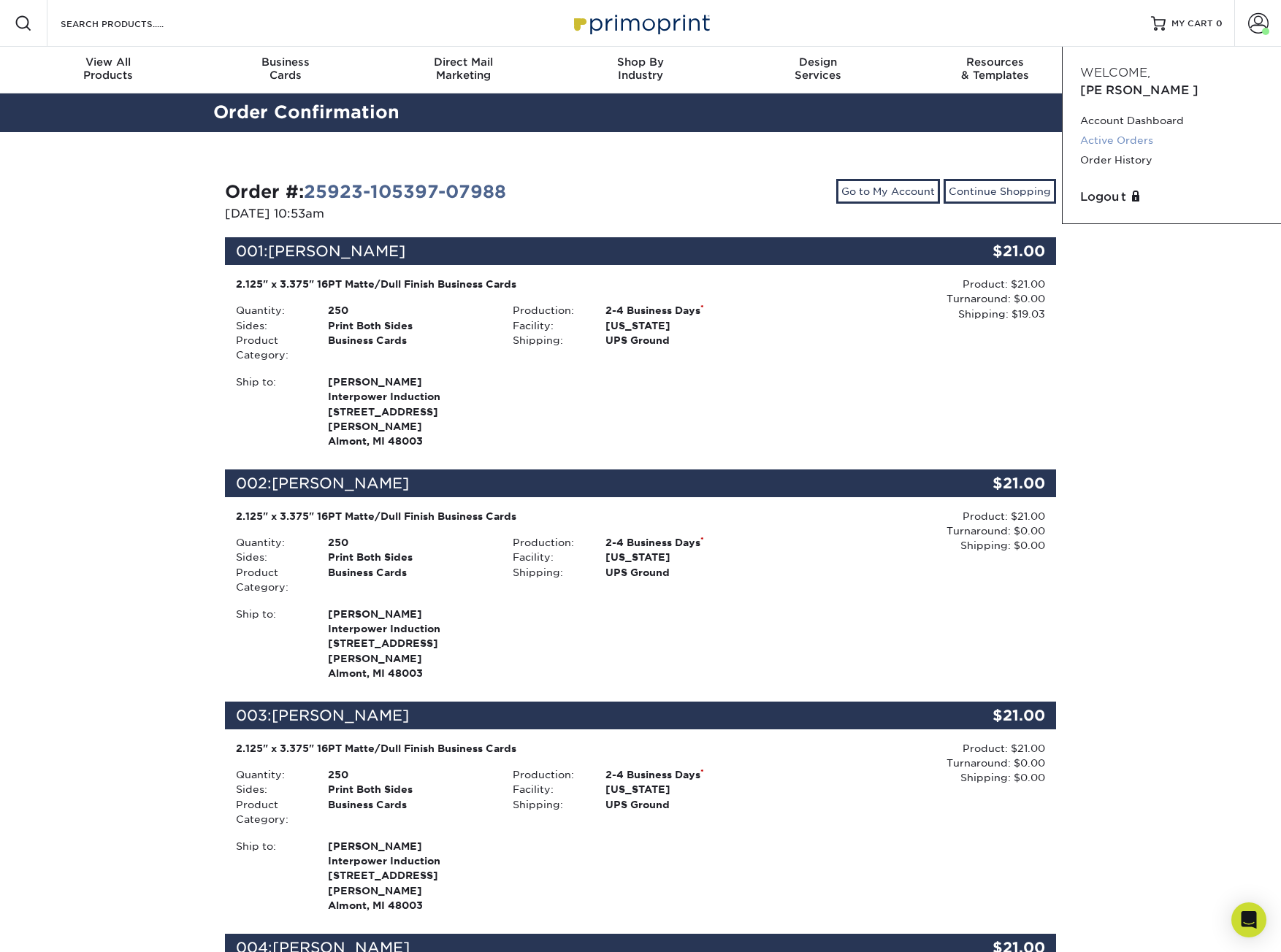
click at [1116, 131] on link "Active Orders" at bounding box center [1172, 141] width 183 height 20
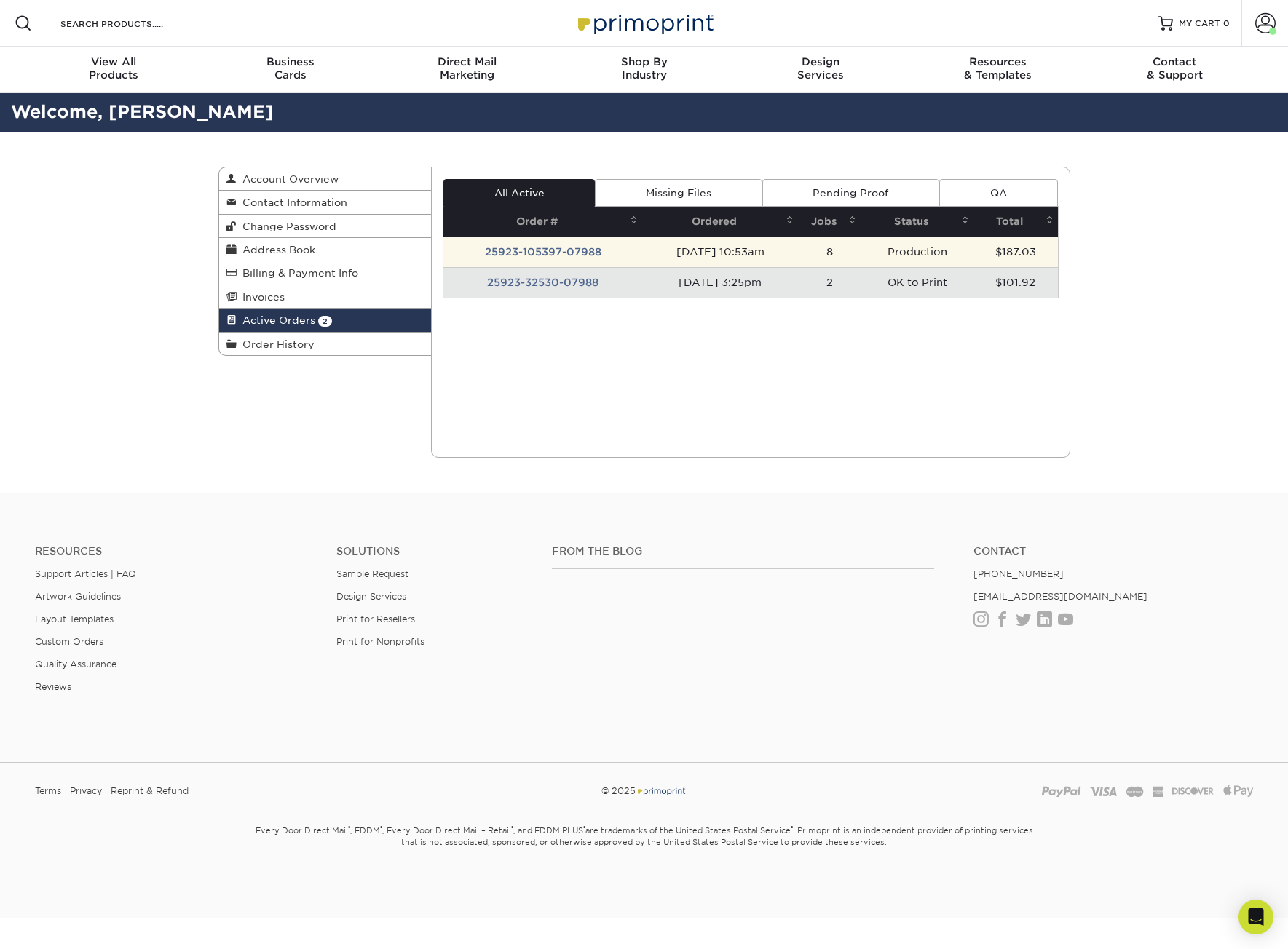
click at [555, 256] on td "25923-105397-07988" at bounding box center [543, 251] width 199 height 30
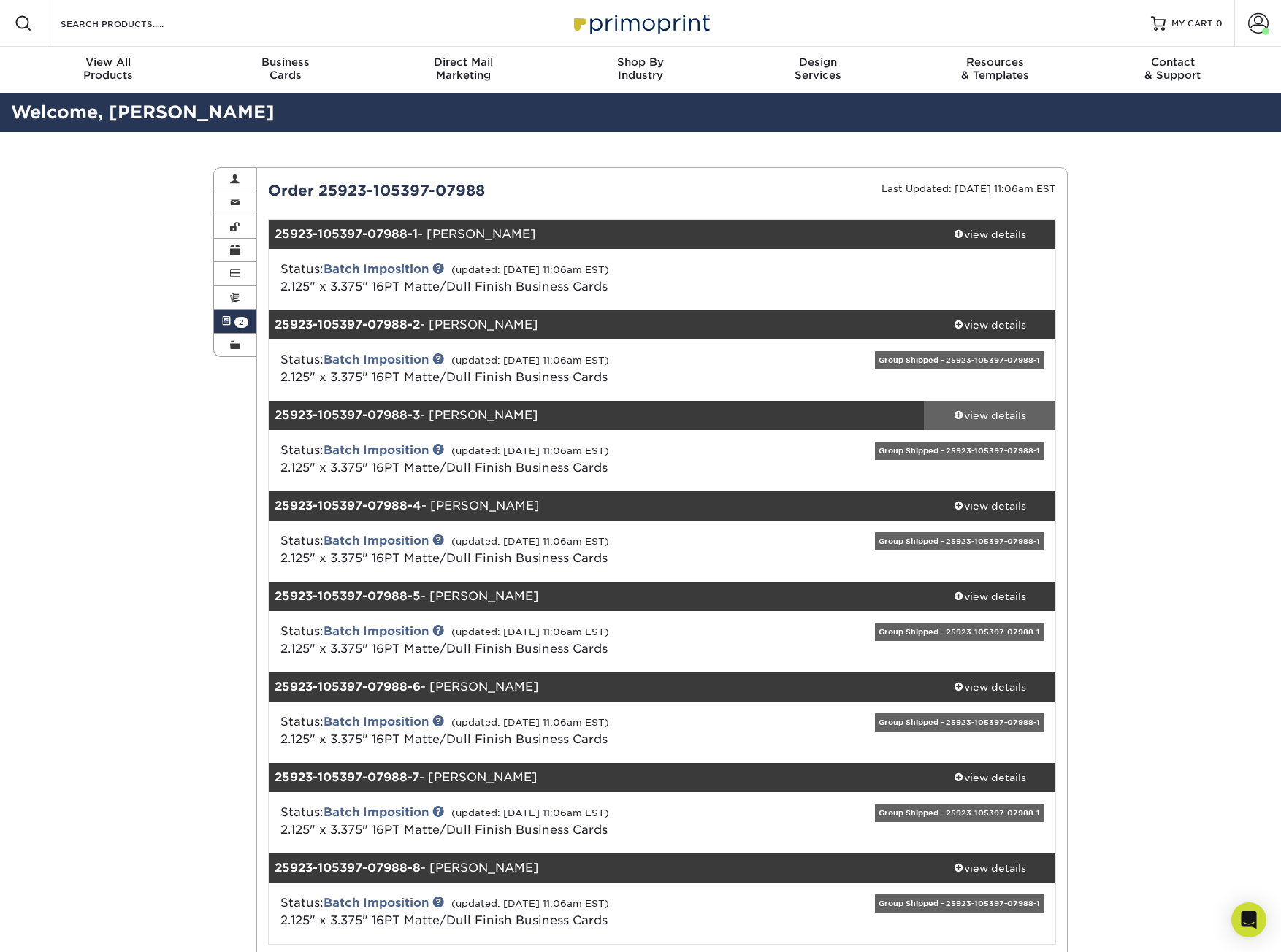
click at [962, 413] on div "view details" at bounding box center [990, 416] width 132 height 15
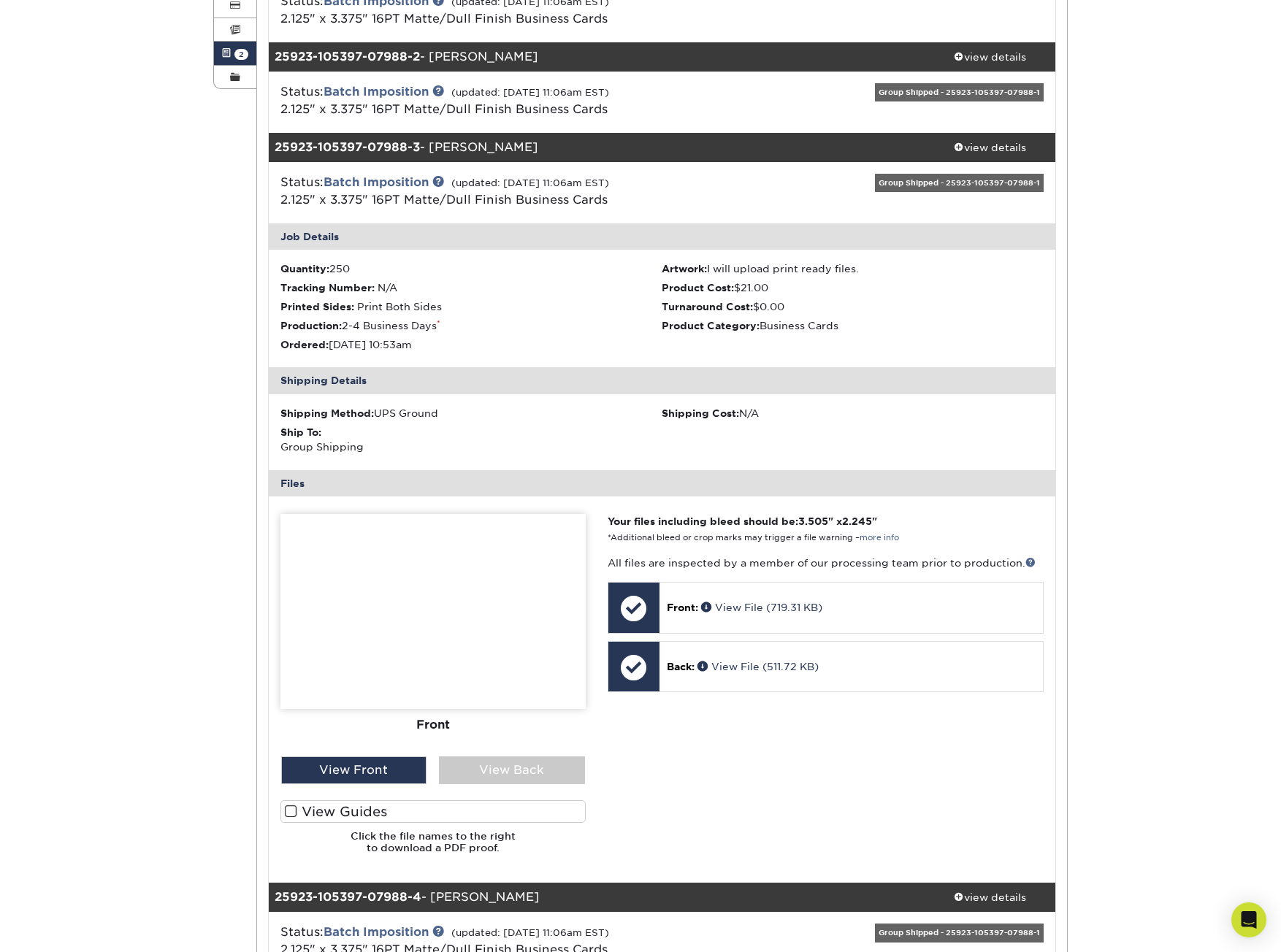
scroll to position [292, 0]
